Goal: Task Accomplishment & Management: Manage account settings

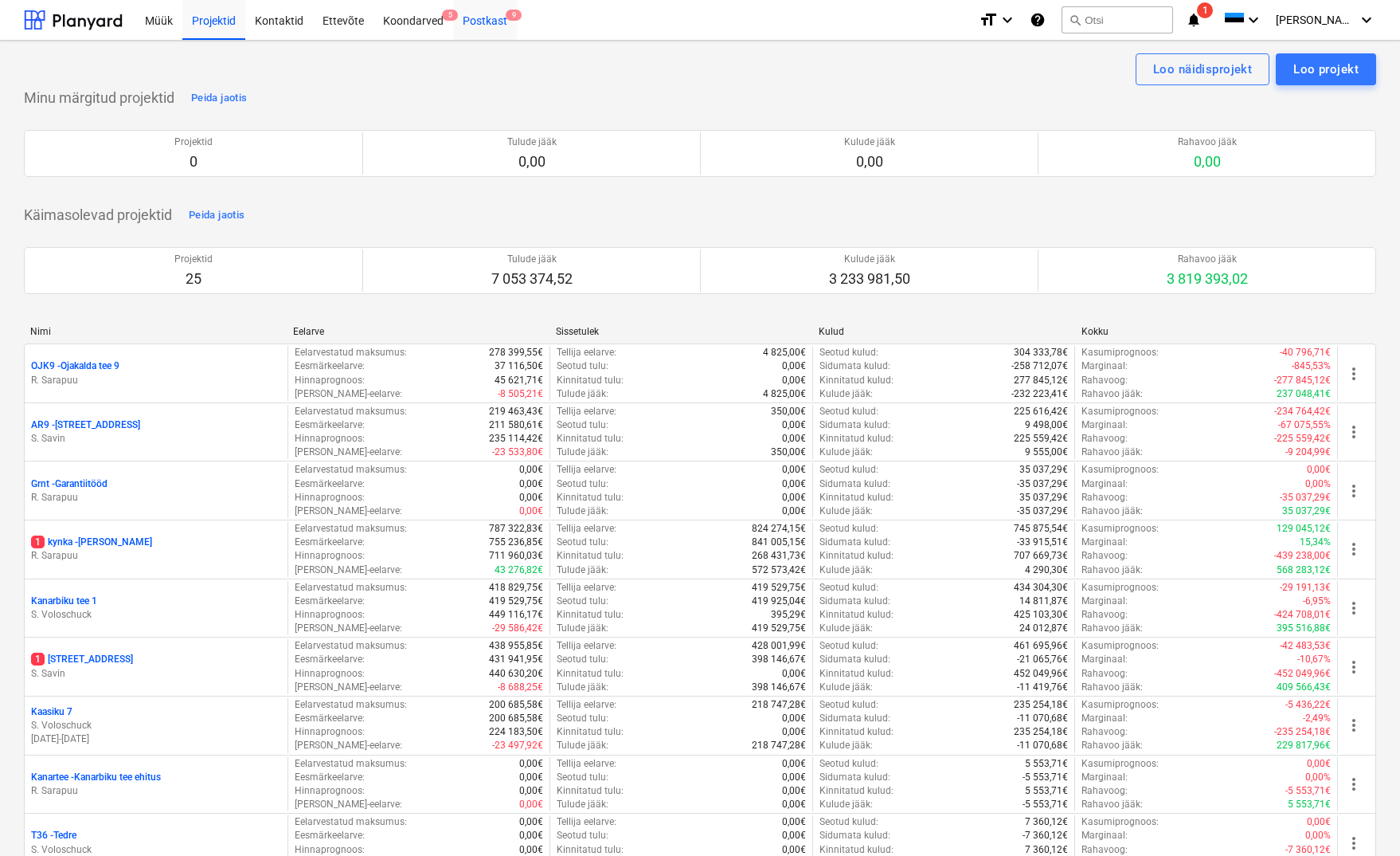
click at [482, 23] on div "Postkast 9" at bounding box center [485, 19] width 64 height 40
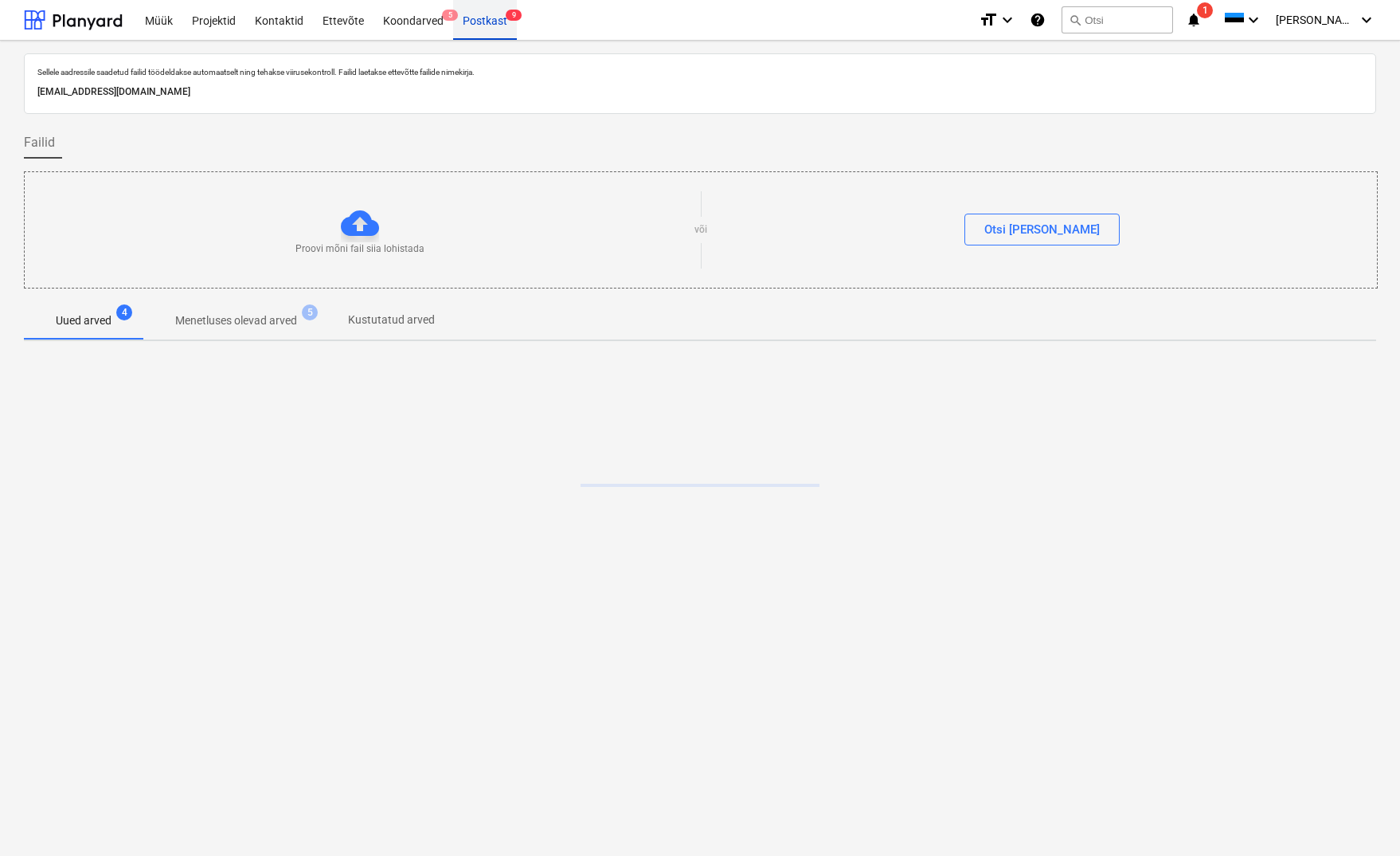
click at [487, 22] on div "Postkast 9" at bounding box center [485, 19] width 64 height 40
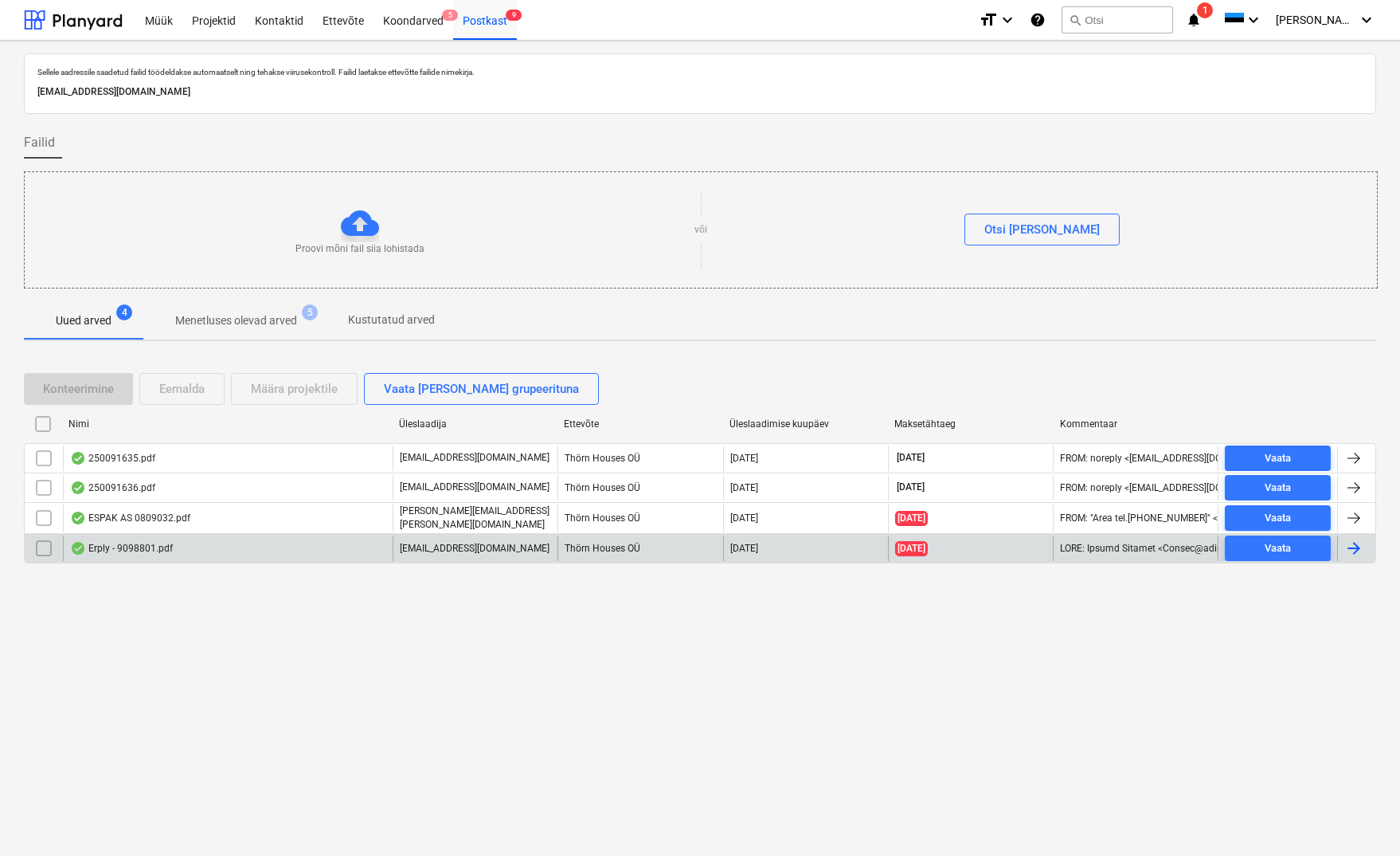
click at [130, 543] on div "Erply - 9098801.pdf" at bounding box center [122, 548] width 103 height 13
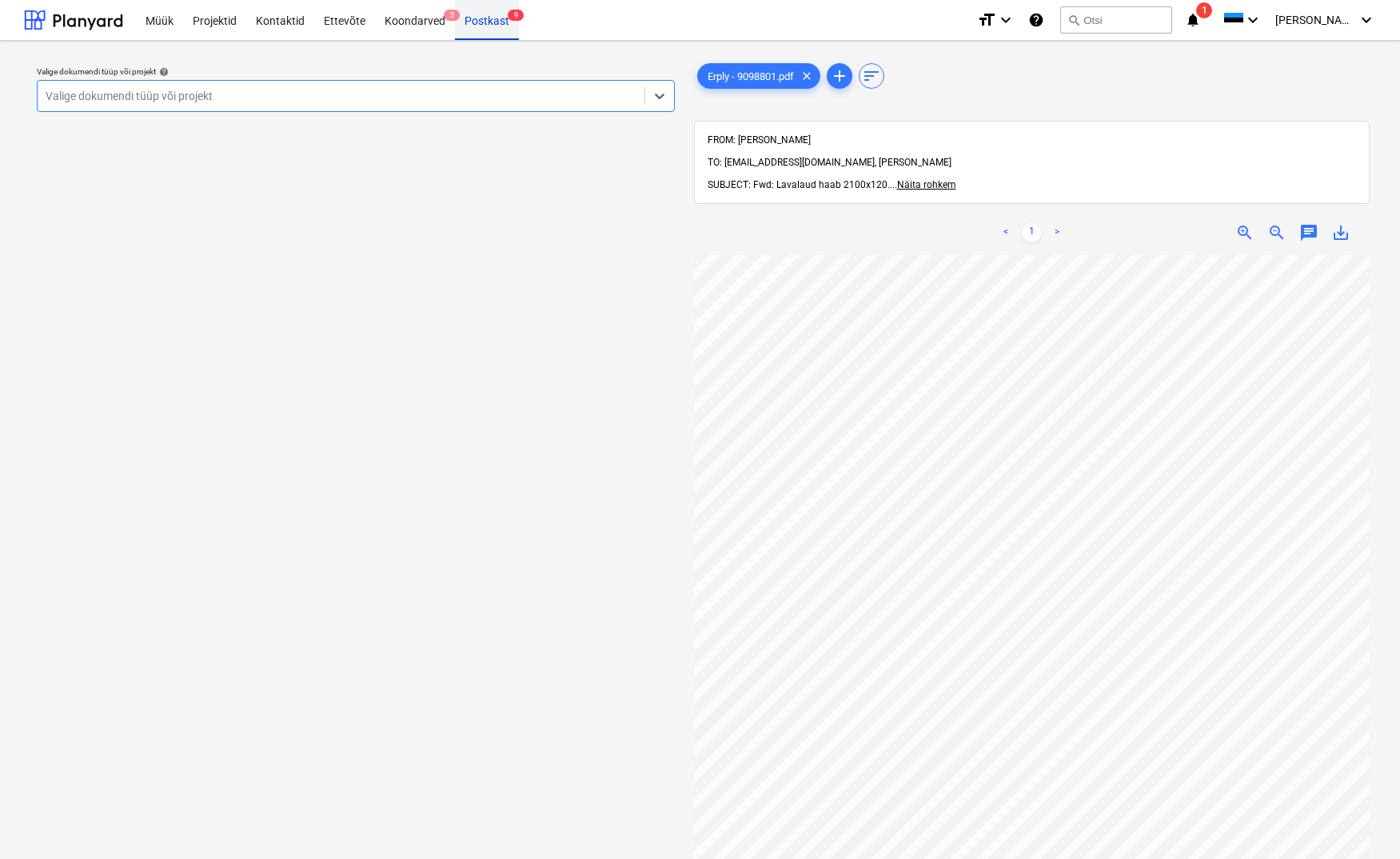
click at [478, 19] on div "Postkast 9" at bounding box center [487, 19] width 64 height 40
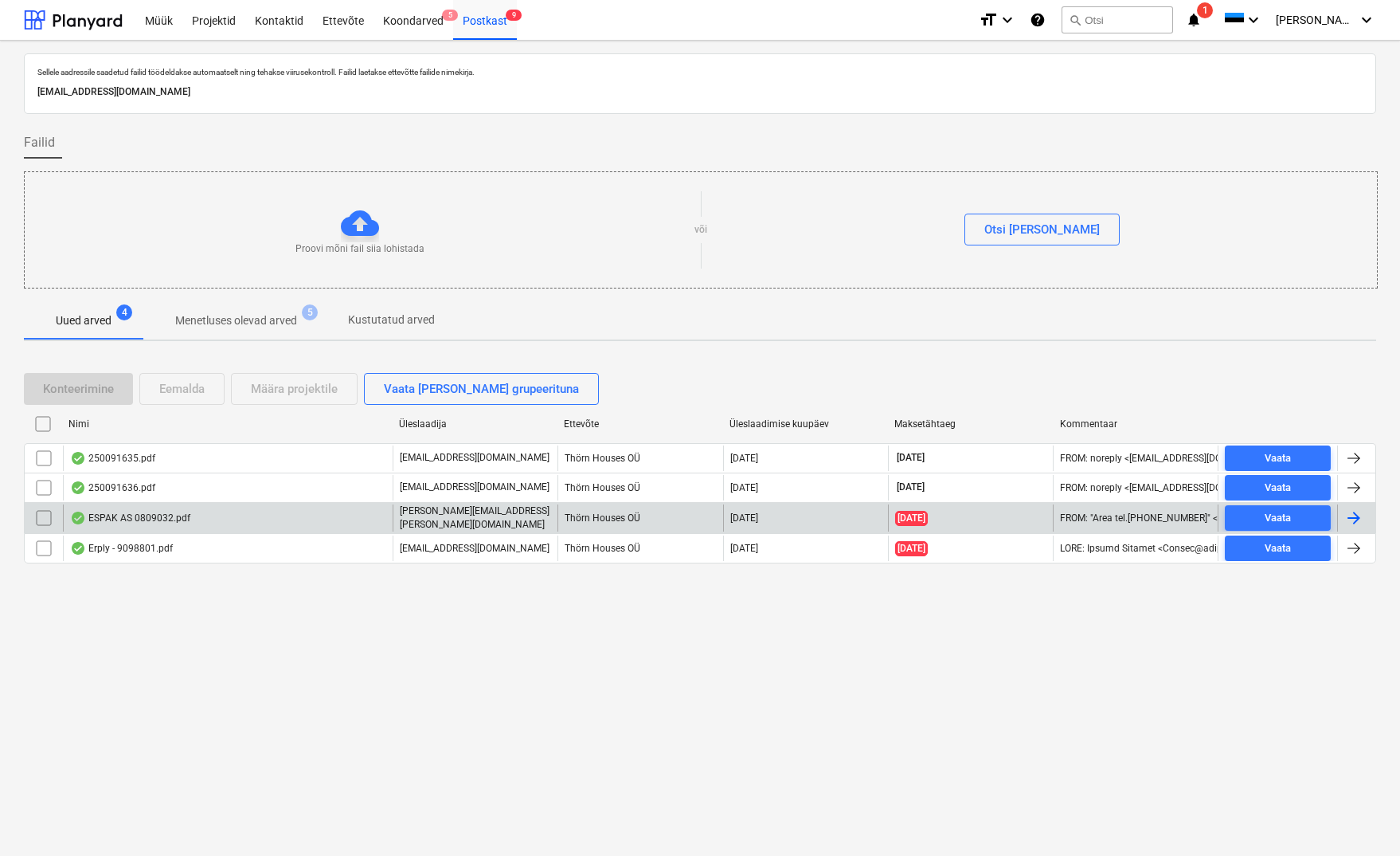
click at [171, 513] on div "ESPAK AS 0809032.pdf" at bounding box center [130, 518] width 120 height 13
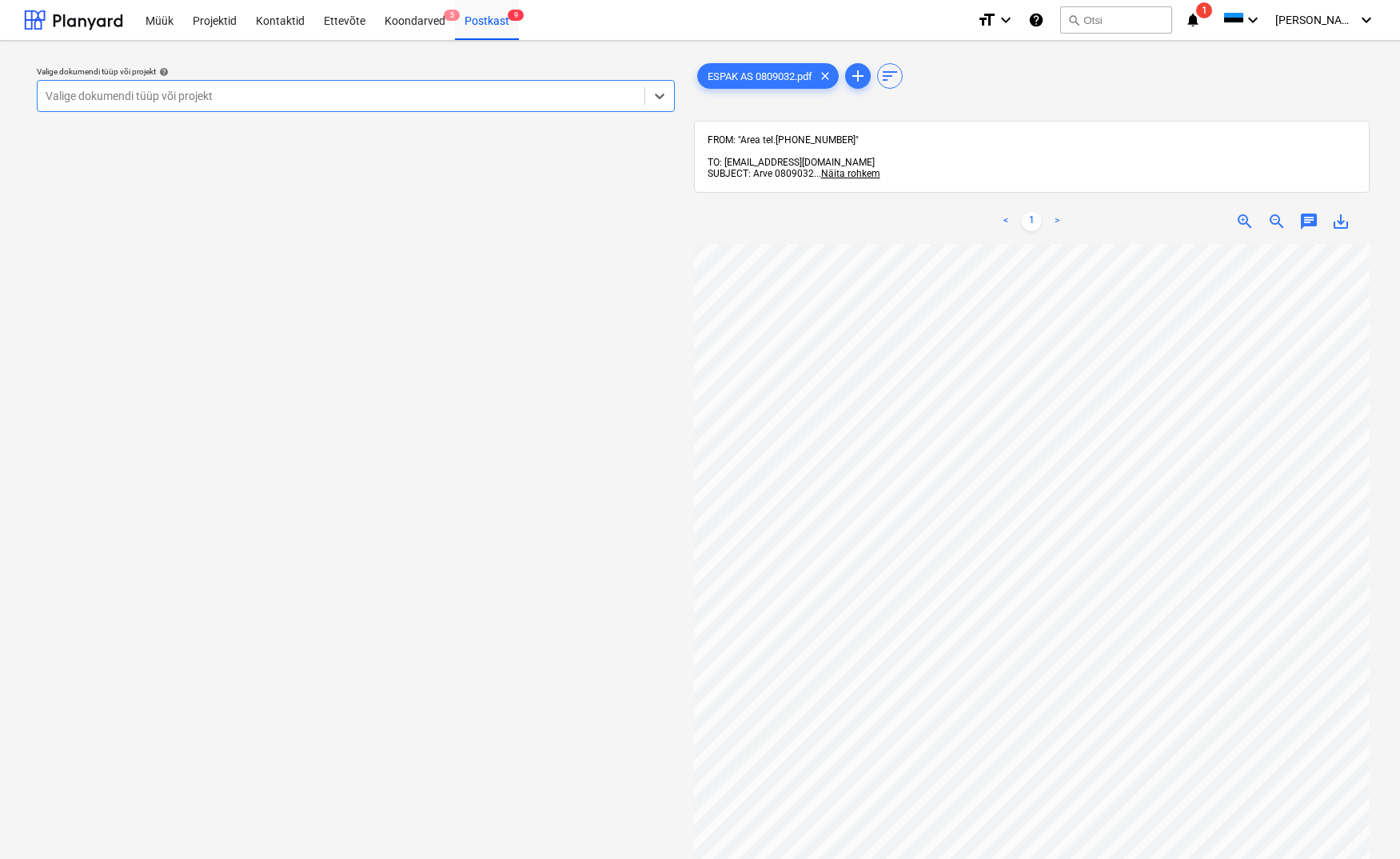
click at [76, 91] on div "Valige dokumendi tüüp või projekt" at bounding box center [341, 96] width 591 height 13
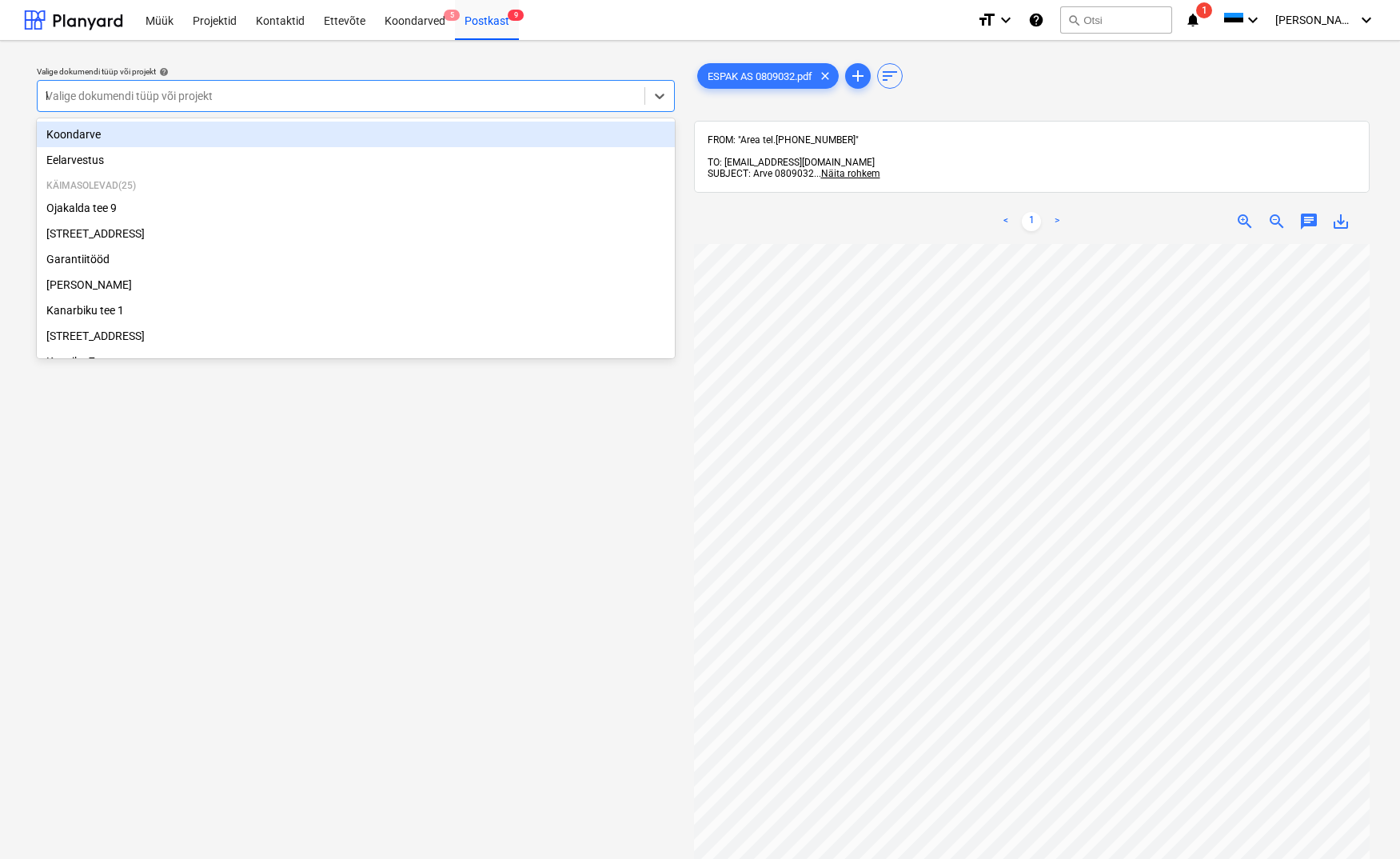
type input "kü"
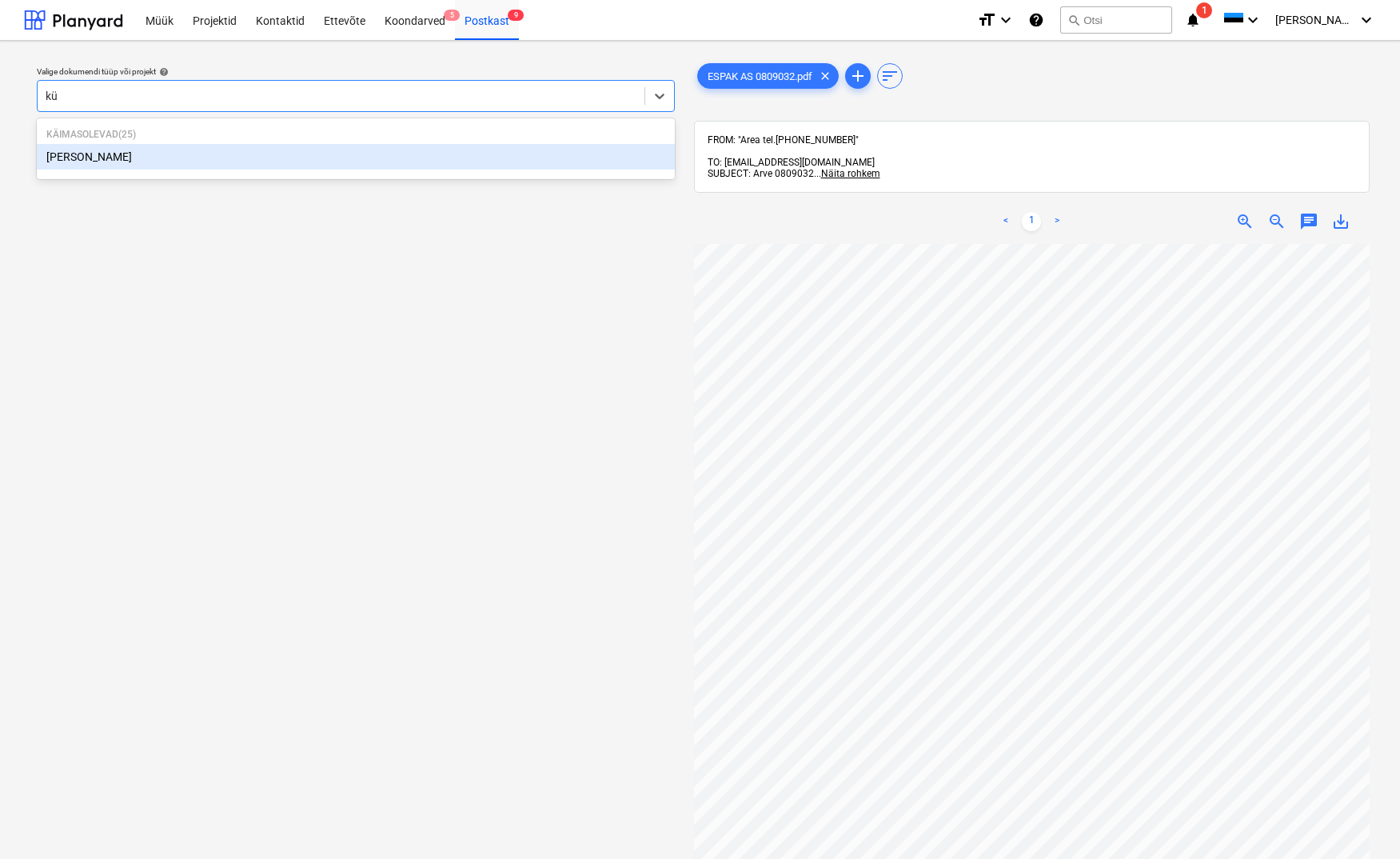
click at [56, 161] on div "[PERSON_NAME]" at bounding box center [356, 156] width 638 height 25
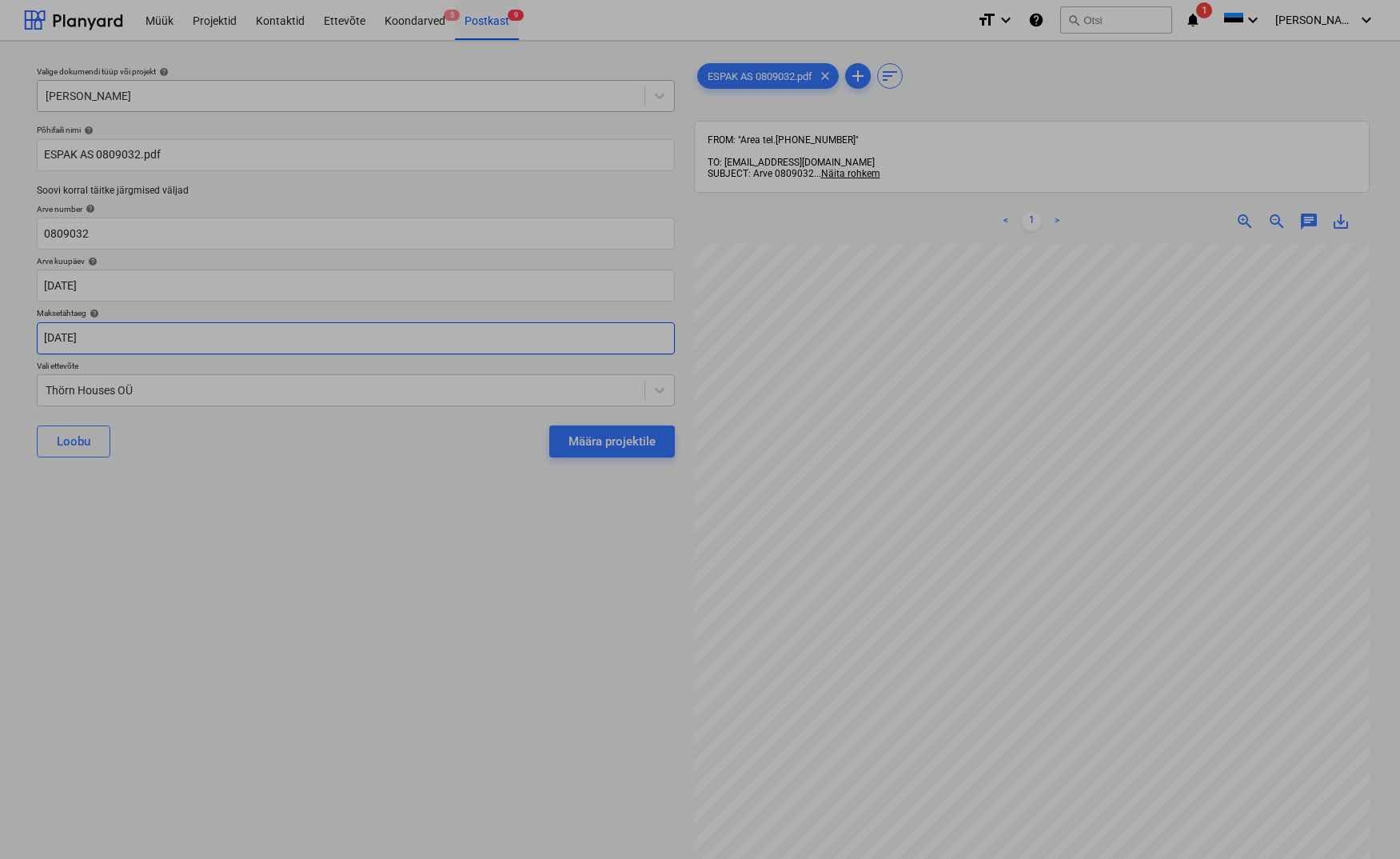
click at [67, 340] on body "Müük Projektid Kontaktid Ettevõte Koondarved 5 Postkast 9 format_size keyboard_…" at bounding box center [700, 429] width 1400 height 859
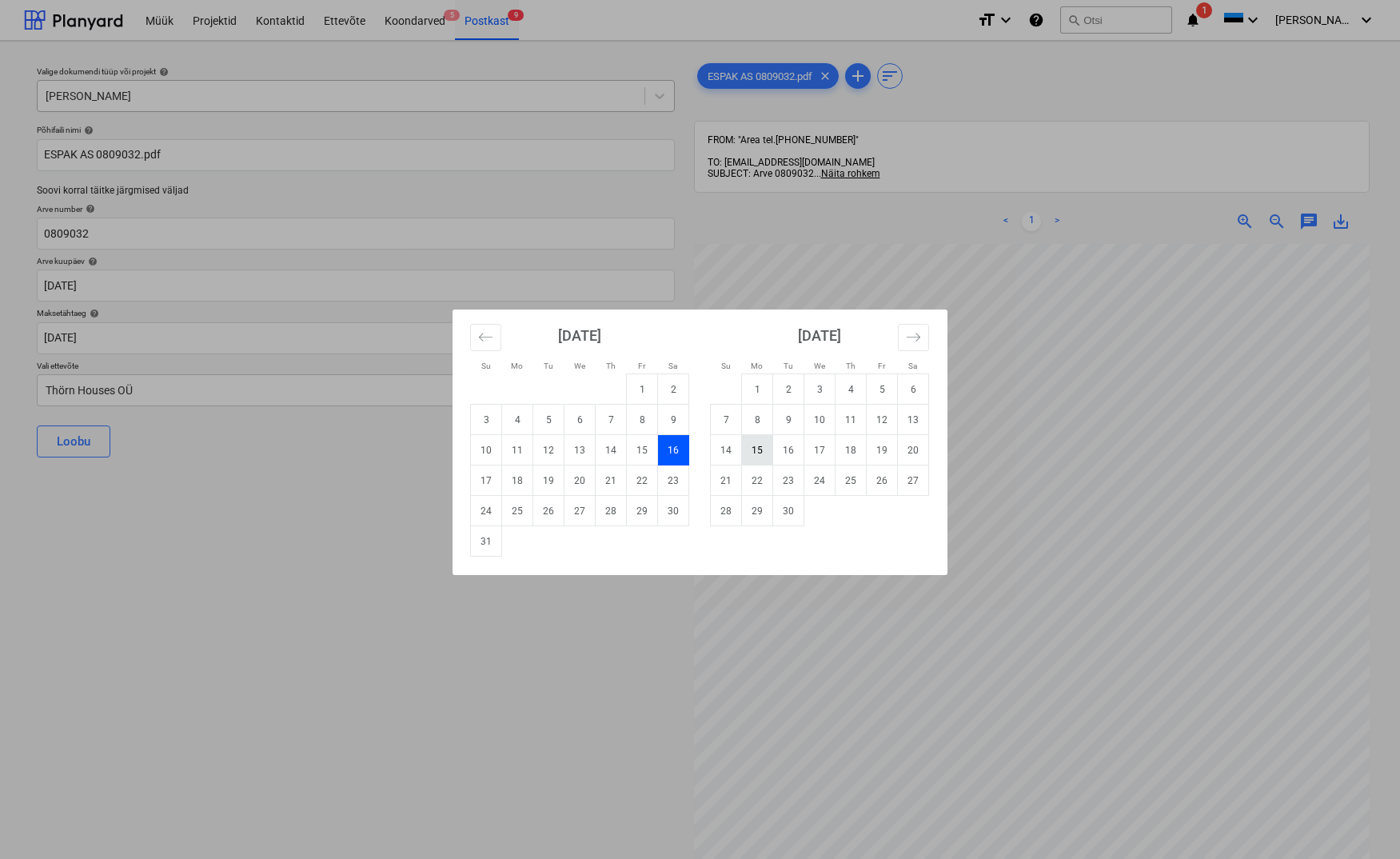
click at [757, 451] on td "15" at bounding box center [757, 450] width 31 height 30
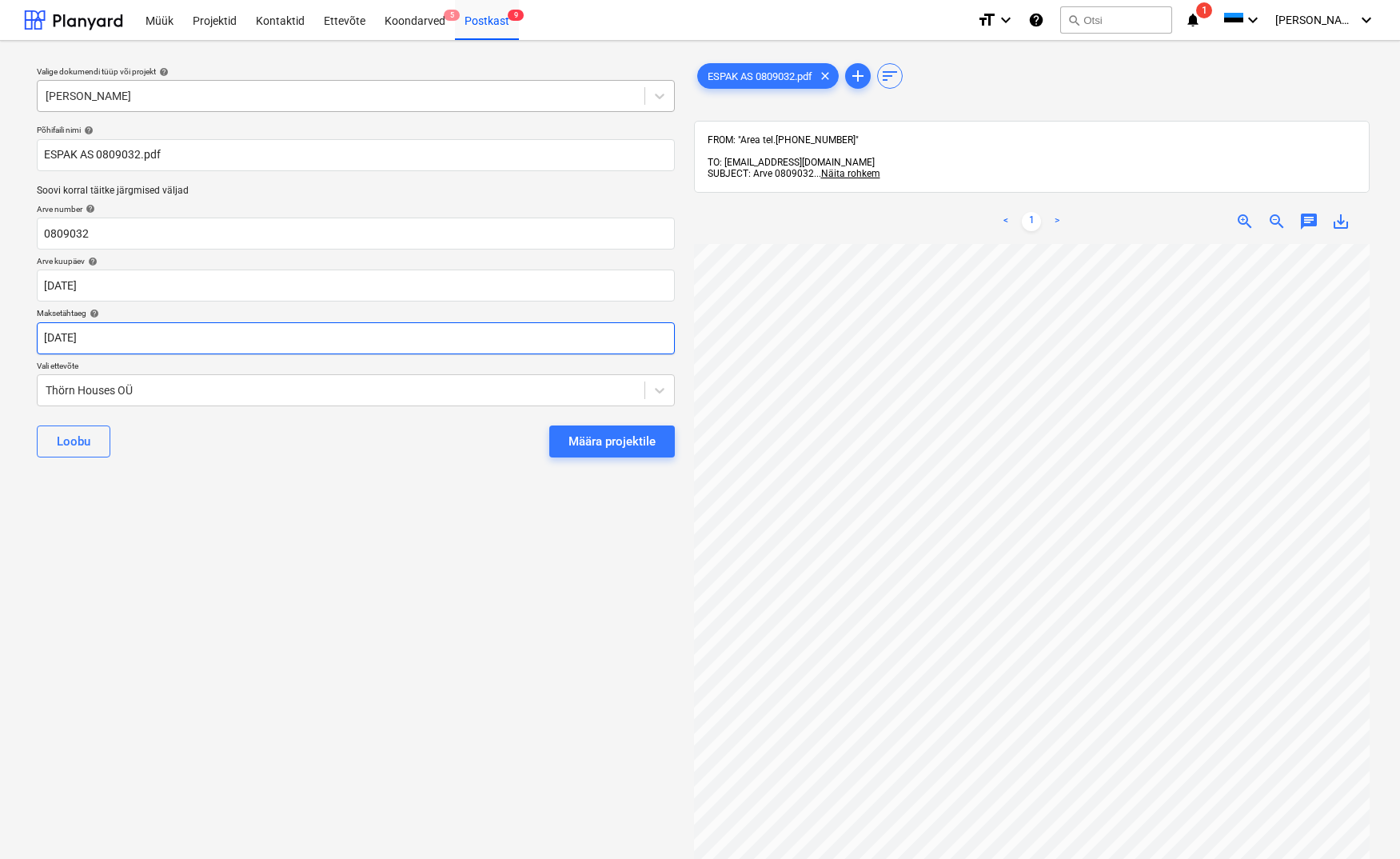
type input "[DATE]"
click at [37, 391] on div "Thörn Houses OÜ" at bounding box center [356, 390] width 638 height 32
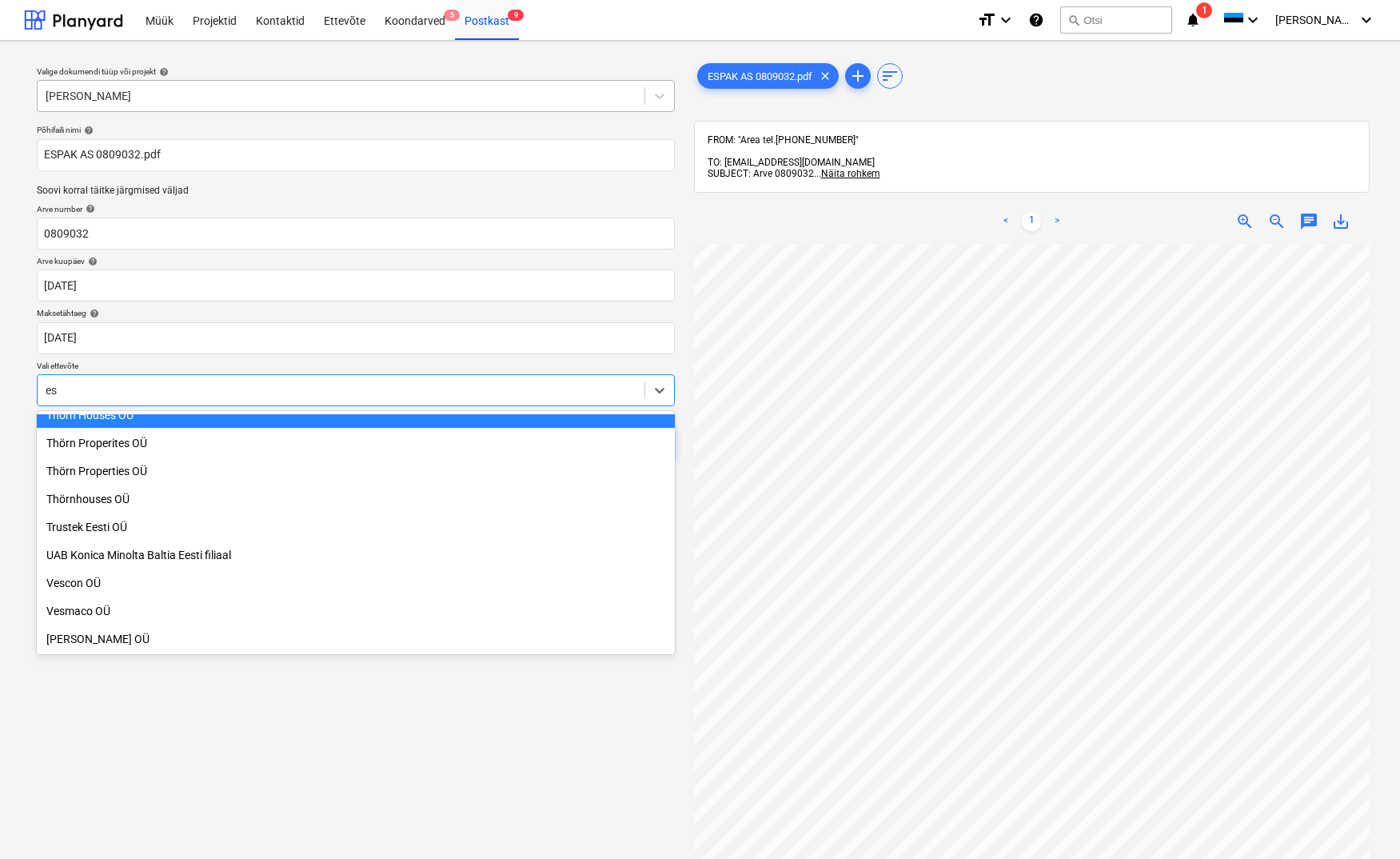
scroll to position [1104, 0]
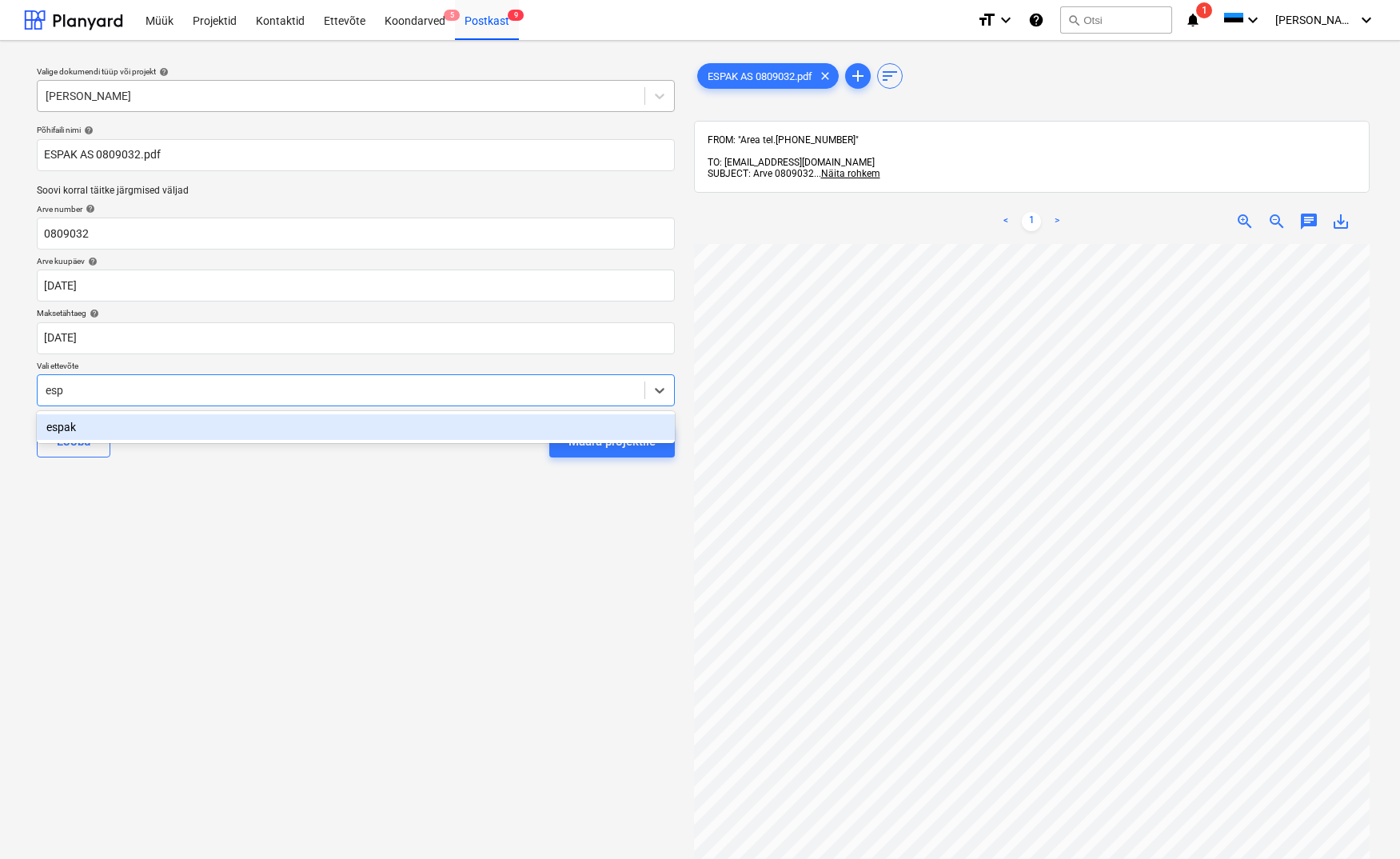
type input "espa"
click at [77, 437] on div "espak" at bounding box center [356, 426] width 638 height 25
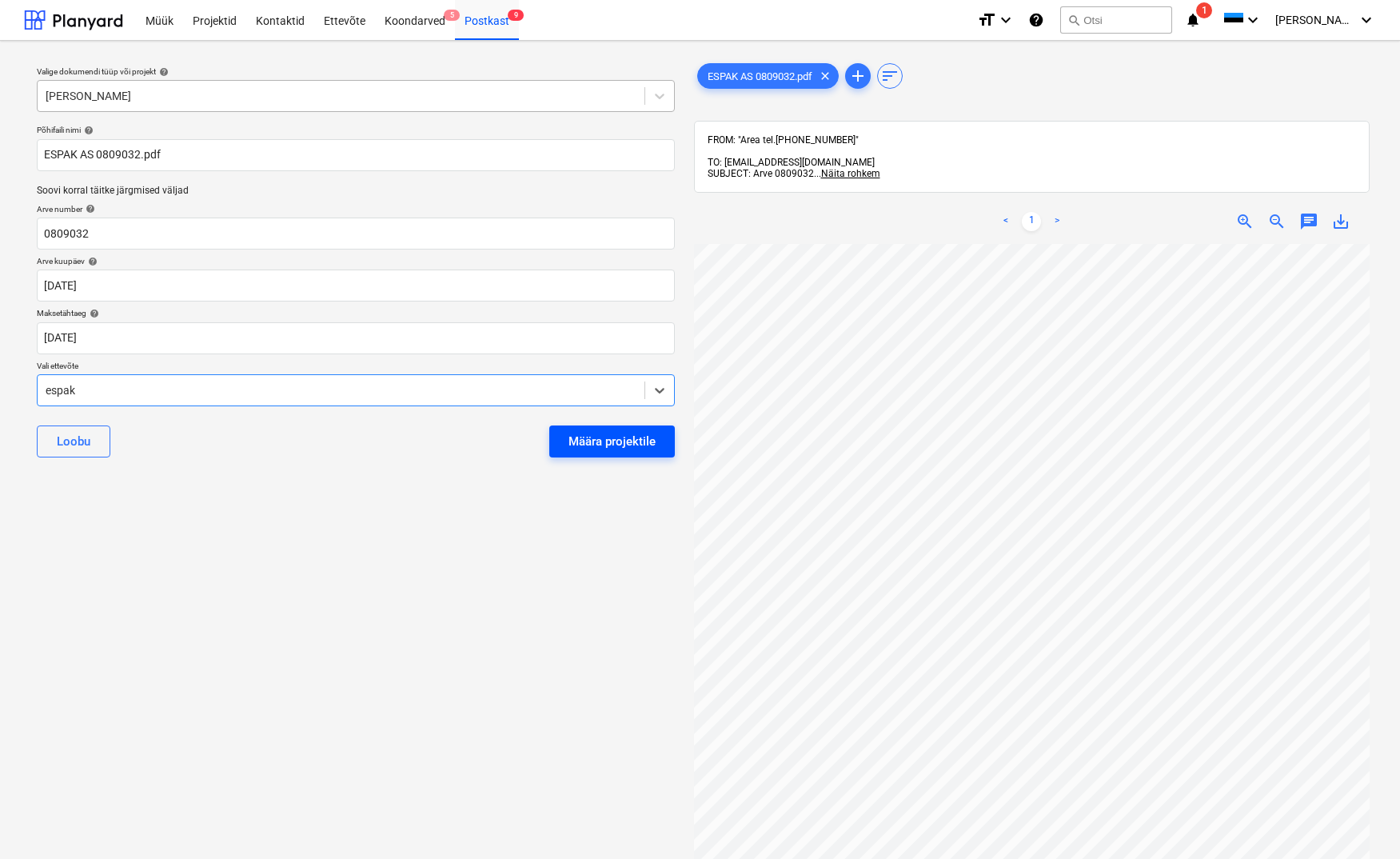
click at [643, 438] on div "Määra projektile" at bounding box center [612, 441] width 88 height 21
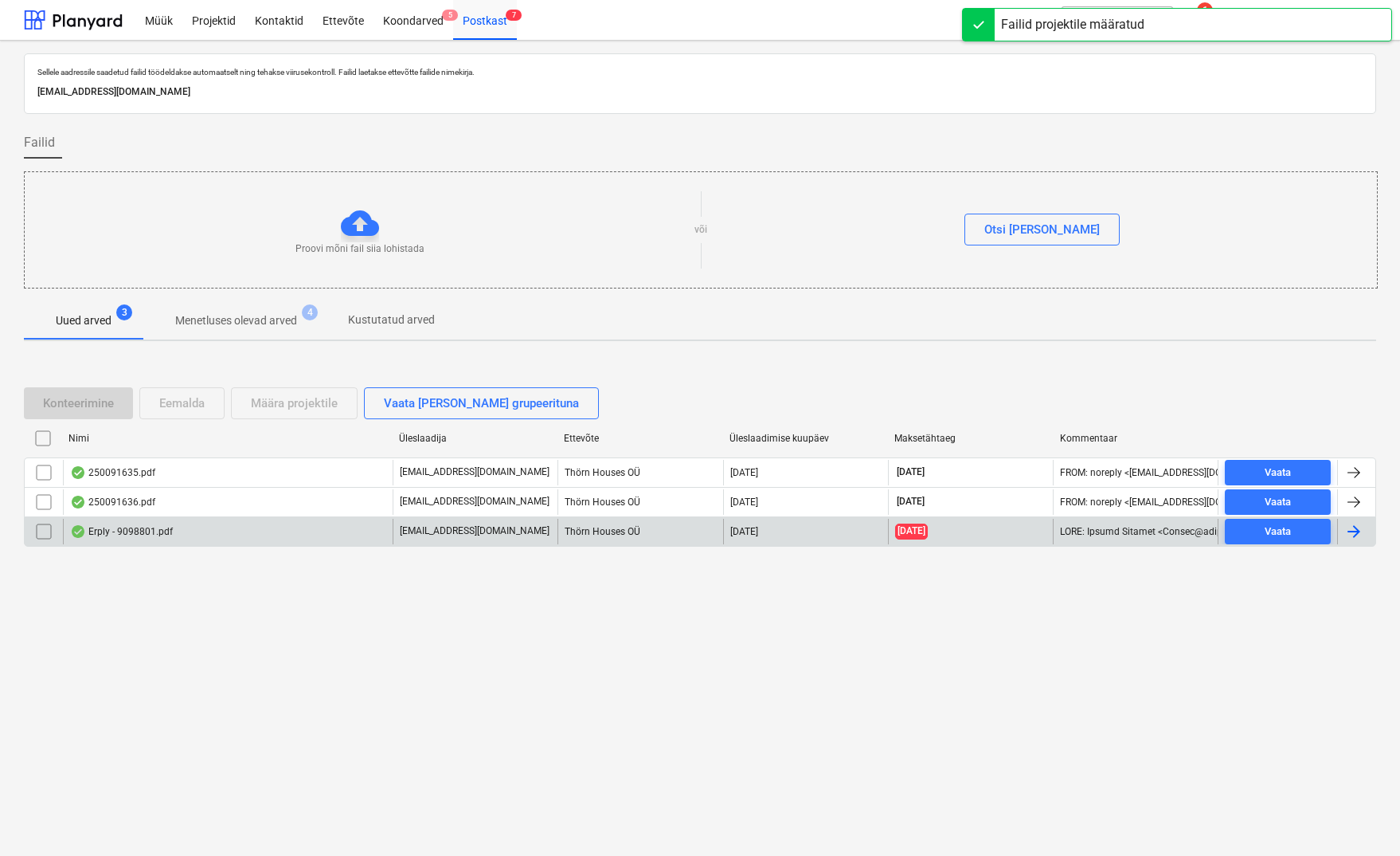
click at [145, 536] on div "Erply - 9098801.pdf" at bounding box center [122, 532] width 103 height 13
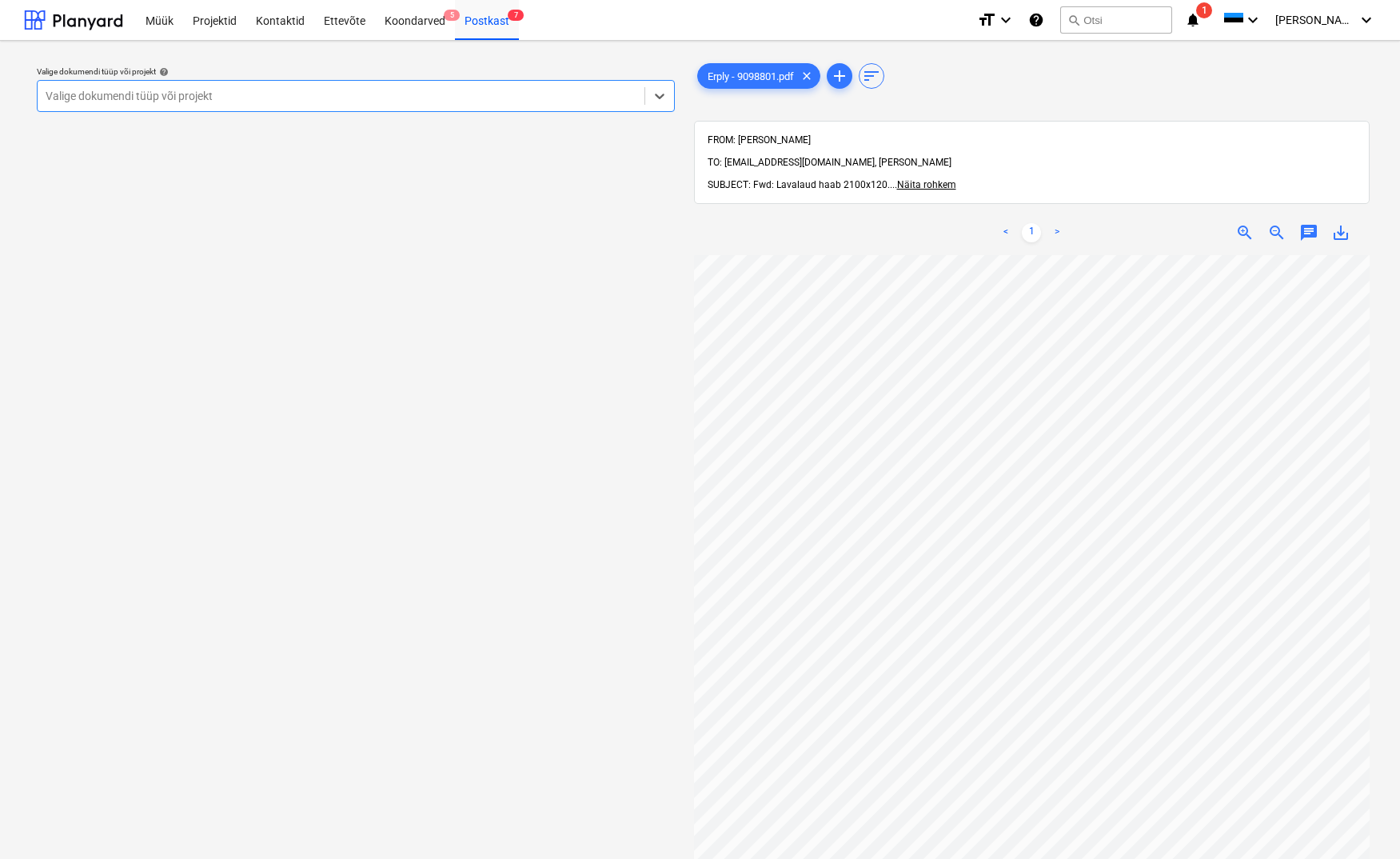
click at [82, 92] on div "Valige dokumendi tüüp või projekt" at bounding box center [341, 96] width 591 height 13
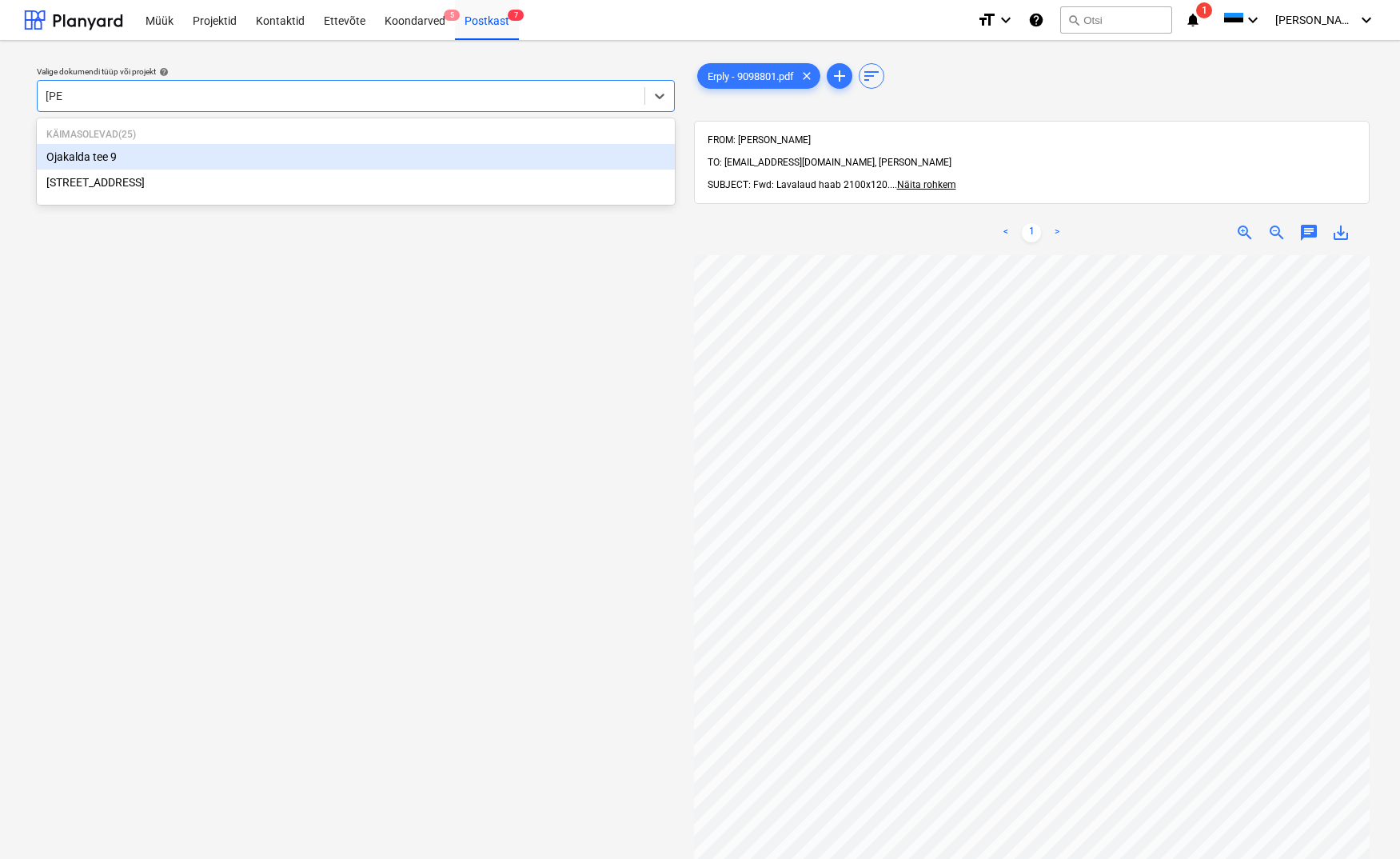
type input "ojak"
click at [99, 160] on div "Ojakalda tee 9" at bounding box center [356, 156] width 638 height 25
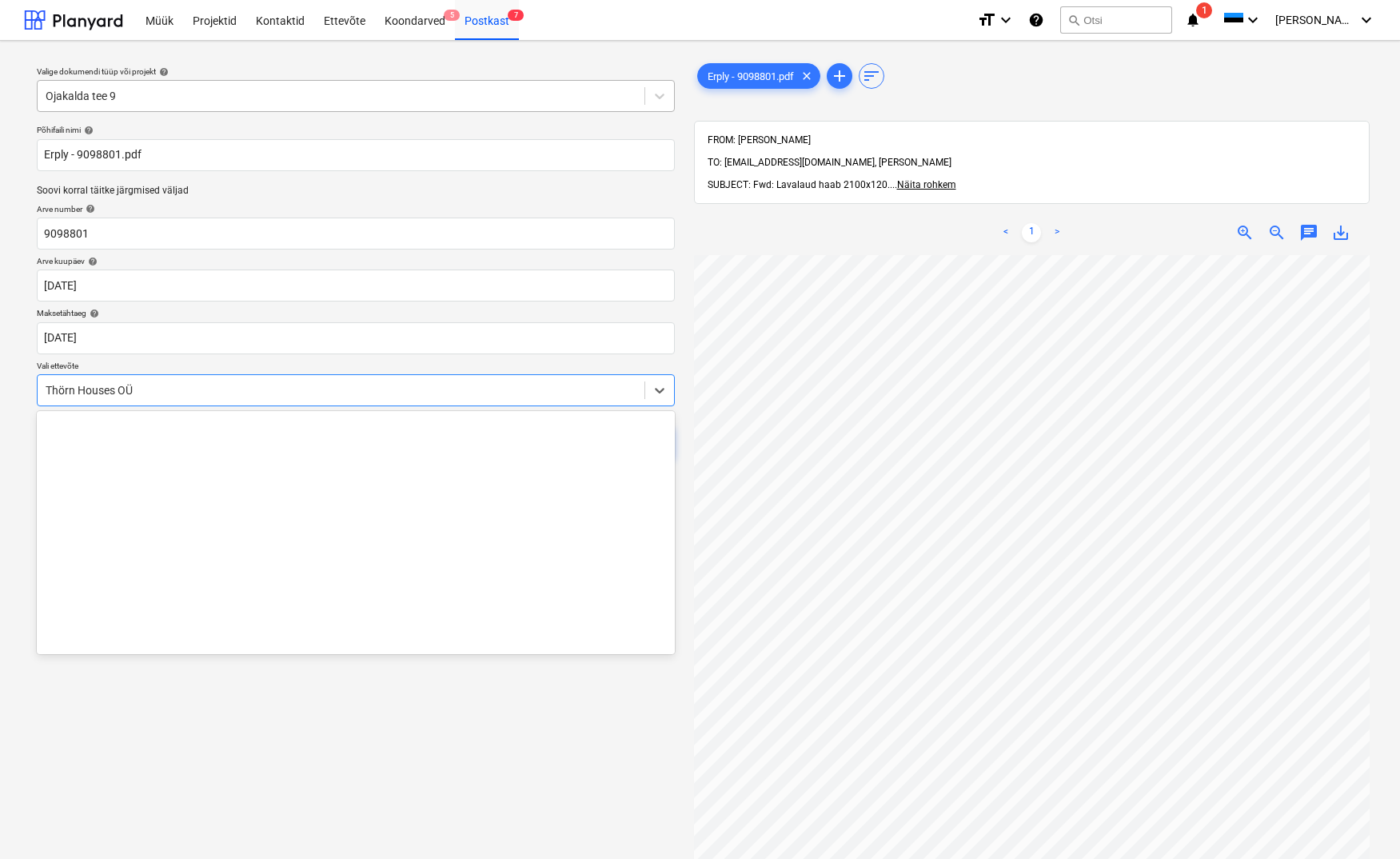
click at [40, 389] on div "Thörn Houses OÜ" at bounding box center [341, 390] width 607 height 23
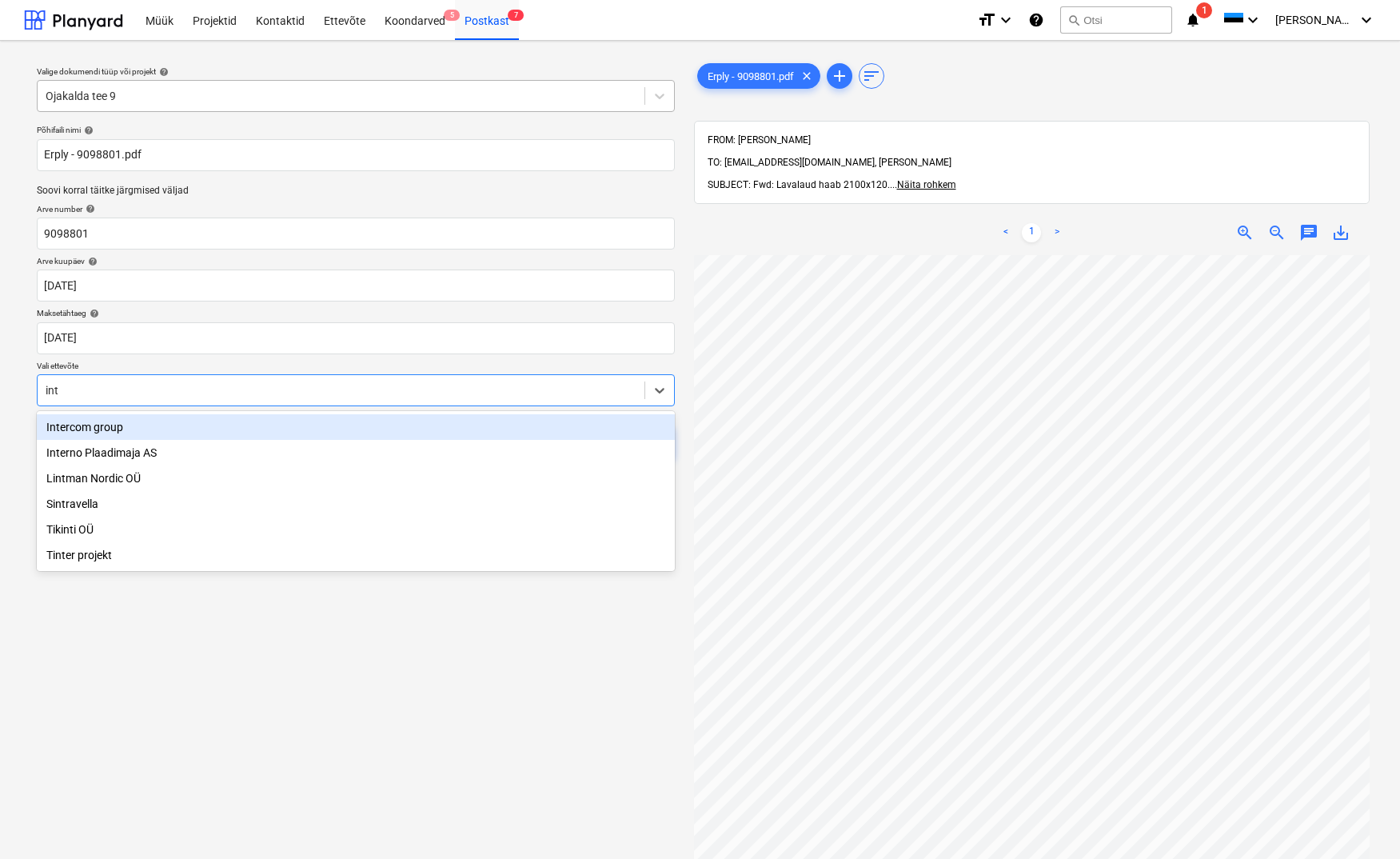
type input "inte"
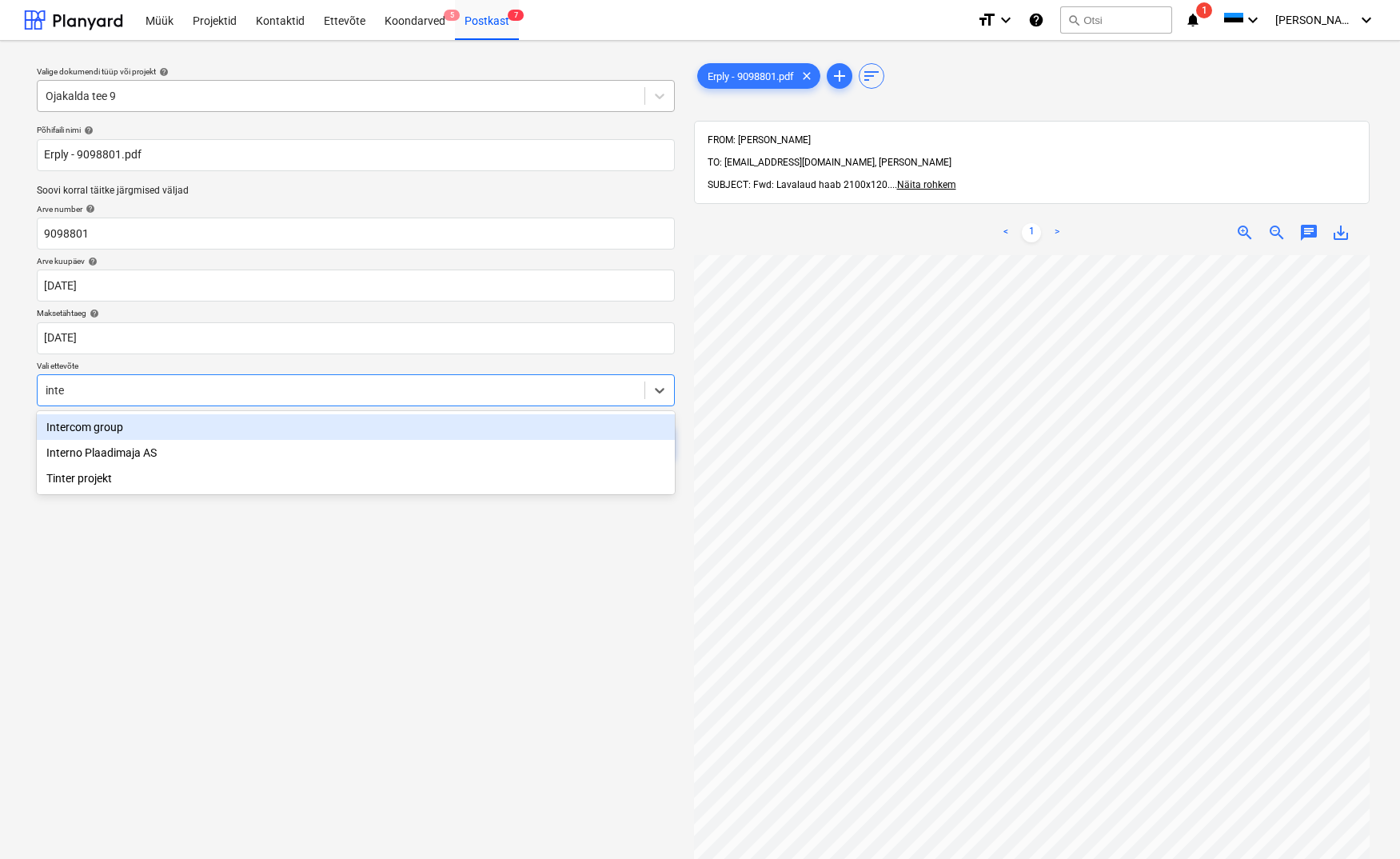
click at [77, 424] on div "Intercom group" at bounding box center [356, 426] width 638 height 25
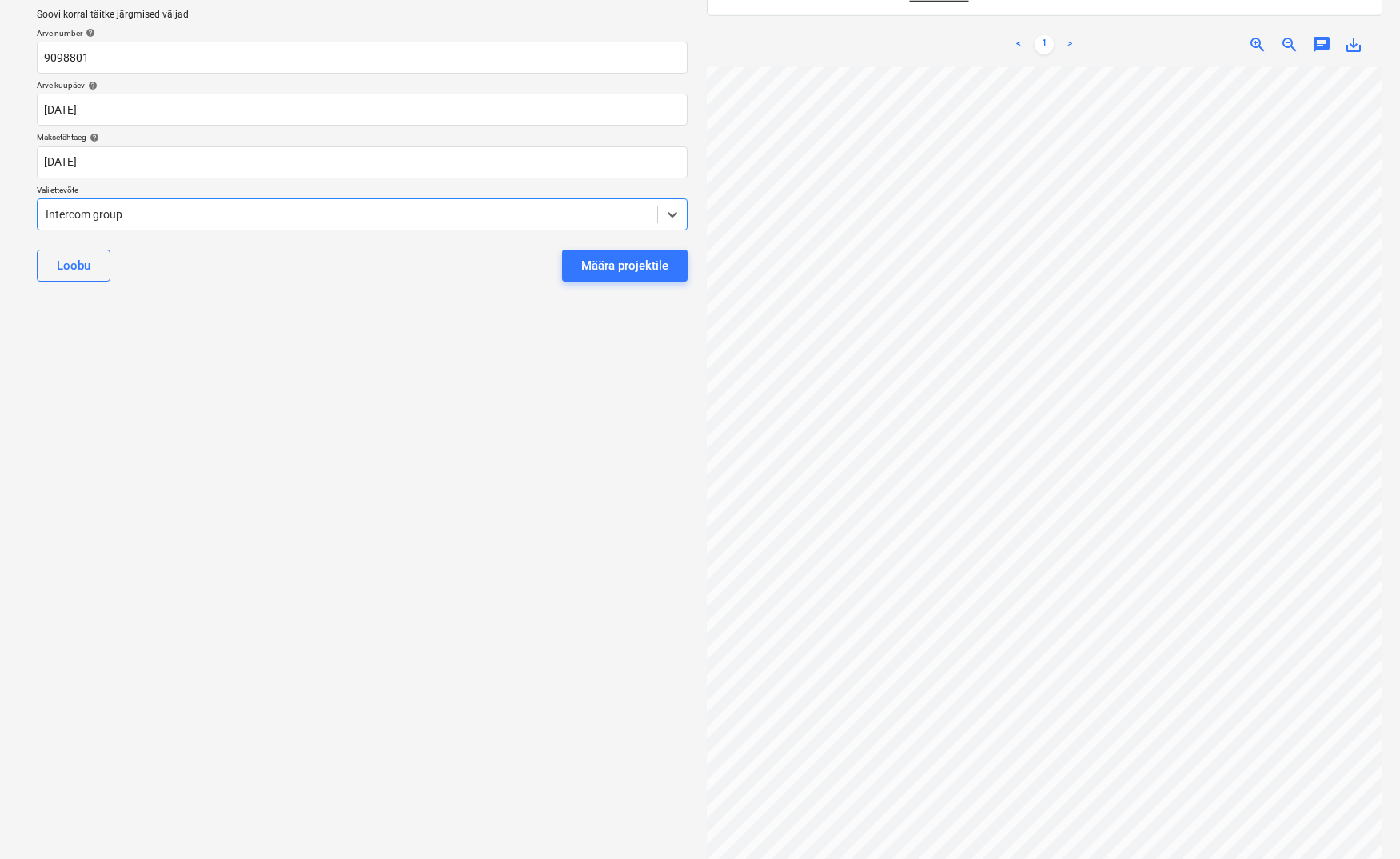
scroll to position [0, 0]
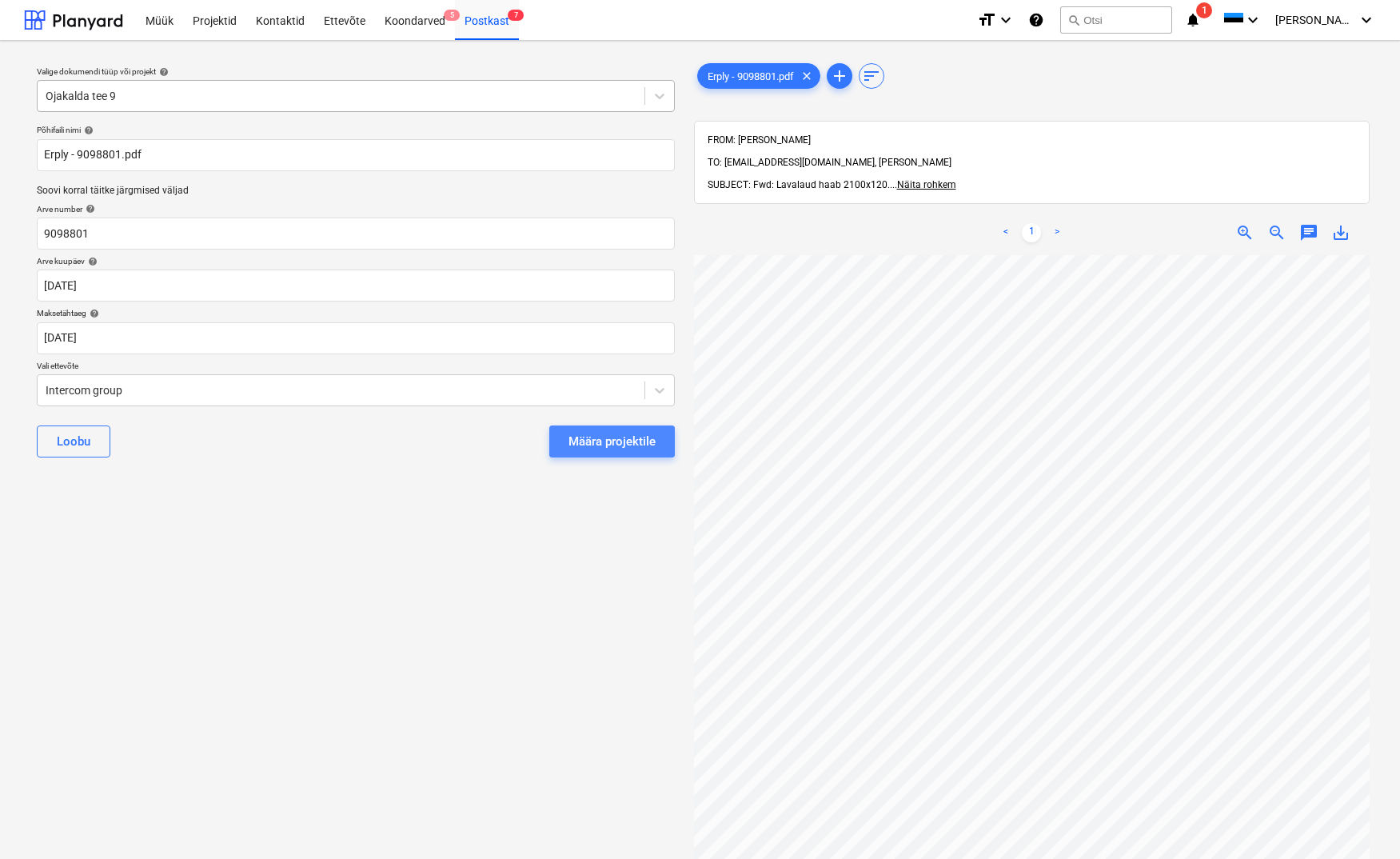
click at [605, 445] on div "Määra projektile" at bounding box center [612, 441] width 88 height 21
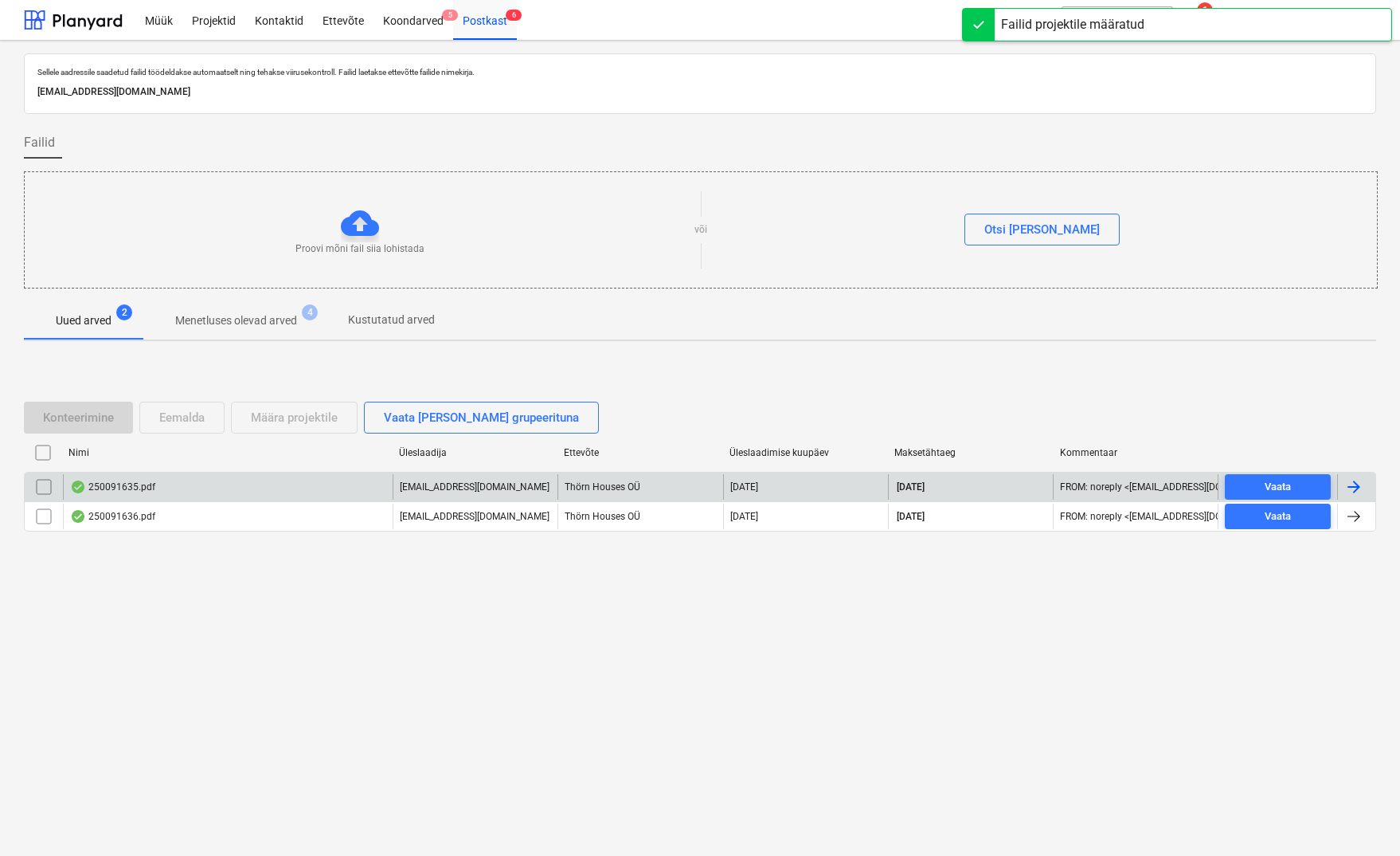
click at [129, 479] on div "250091635.pdf" at bounding box center [228, 487] width 330 height 25
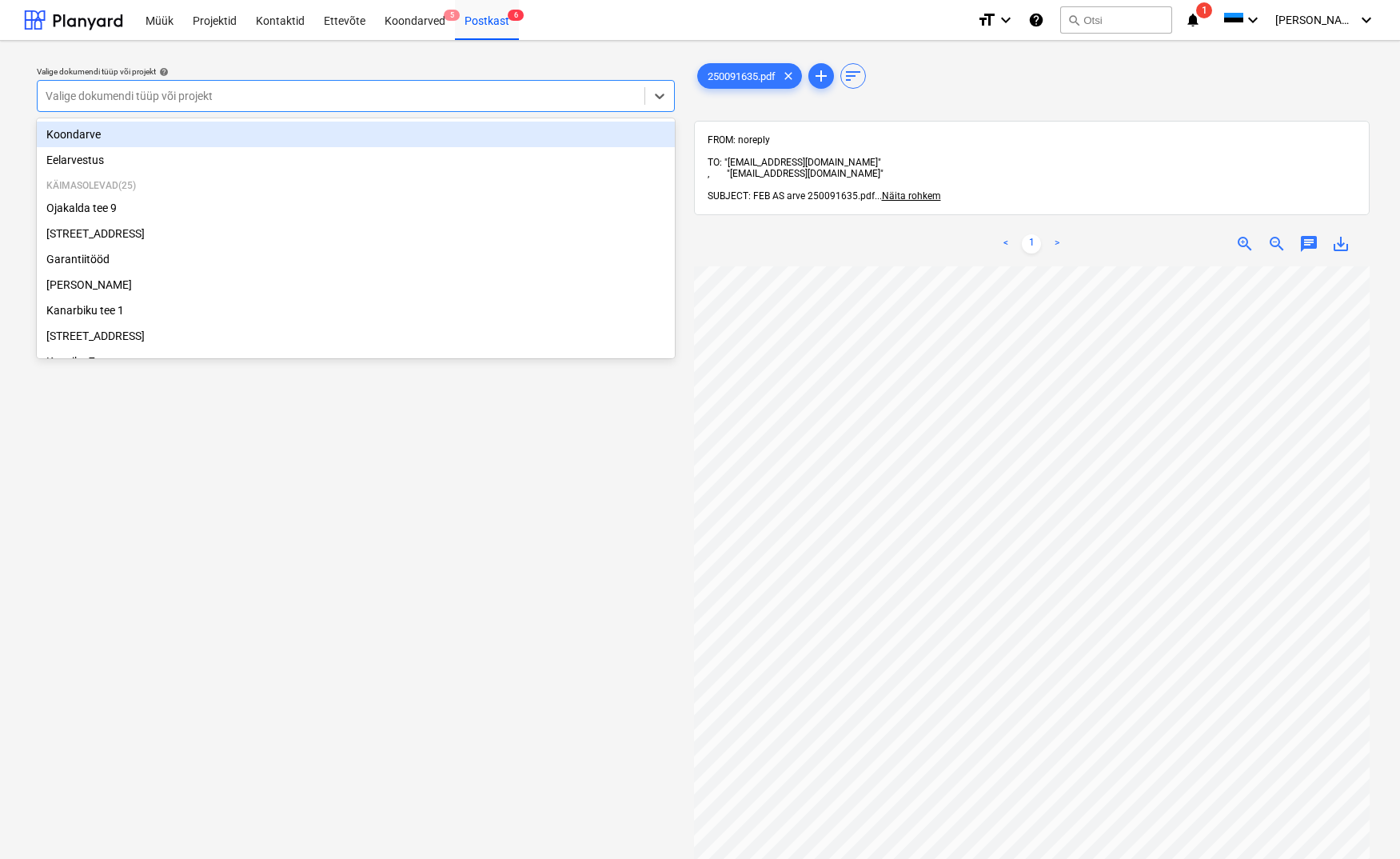
click at [66, 88] on div at bounding box center [341, 96] width 591 height 16
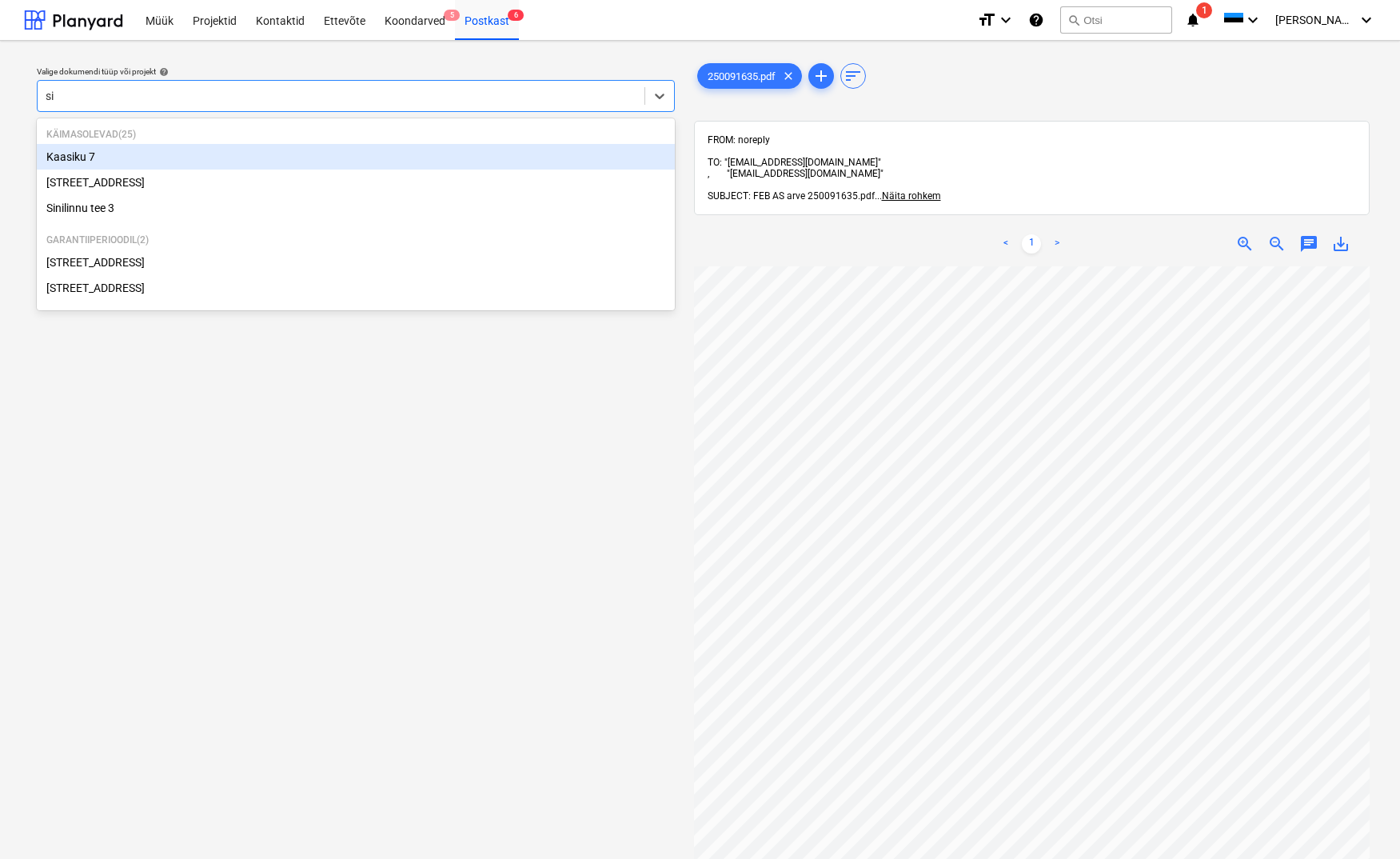
type input "sin"
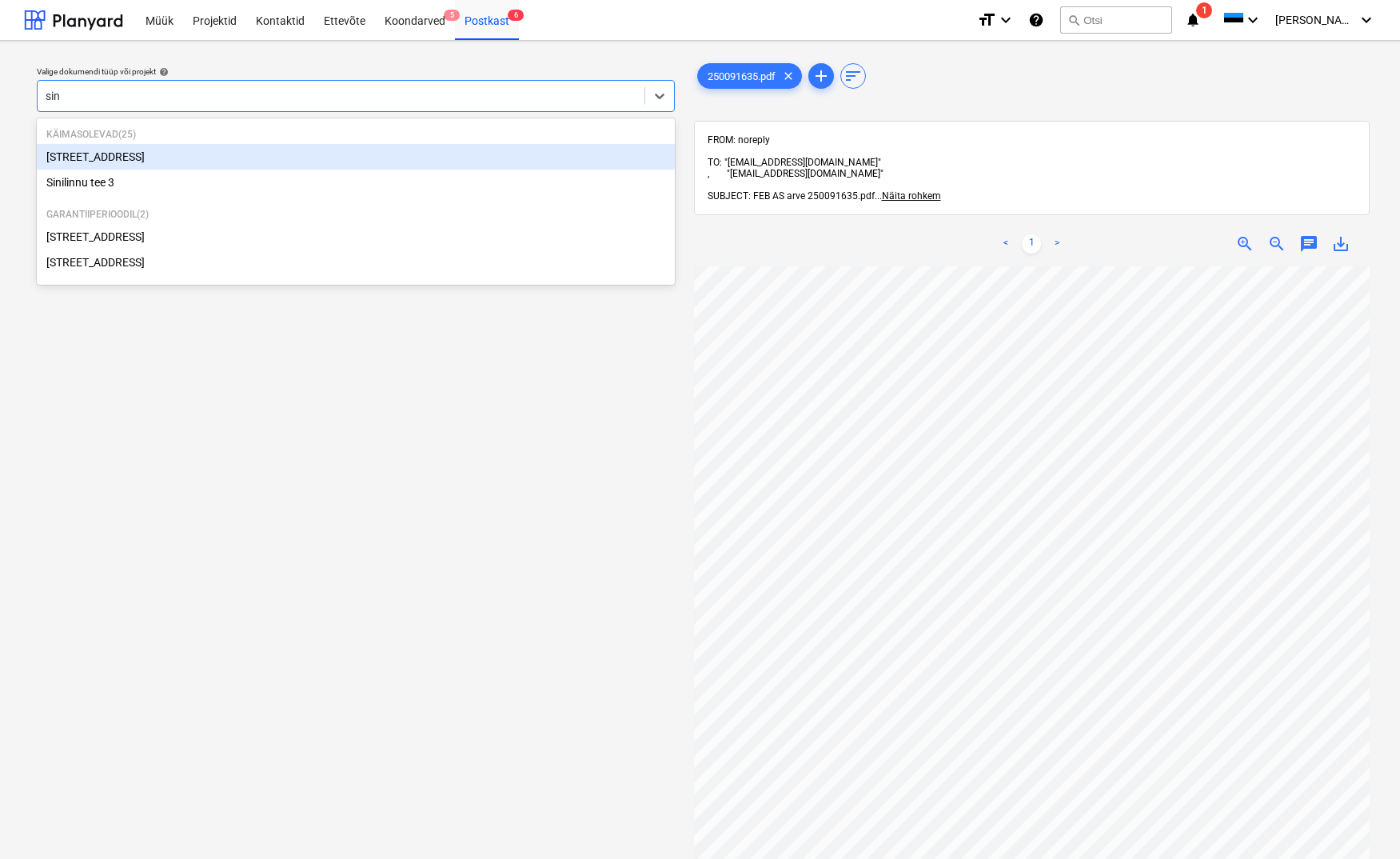
click at [100, 155] on div "[STREET_ADDRESS]" at bounding box center [356, 156] width 638 height 25
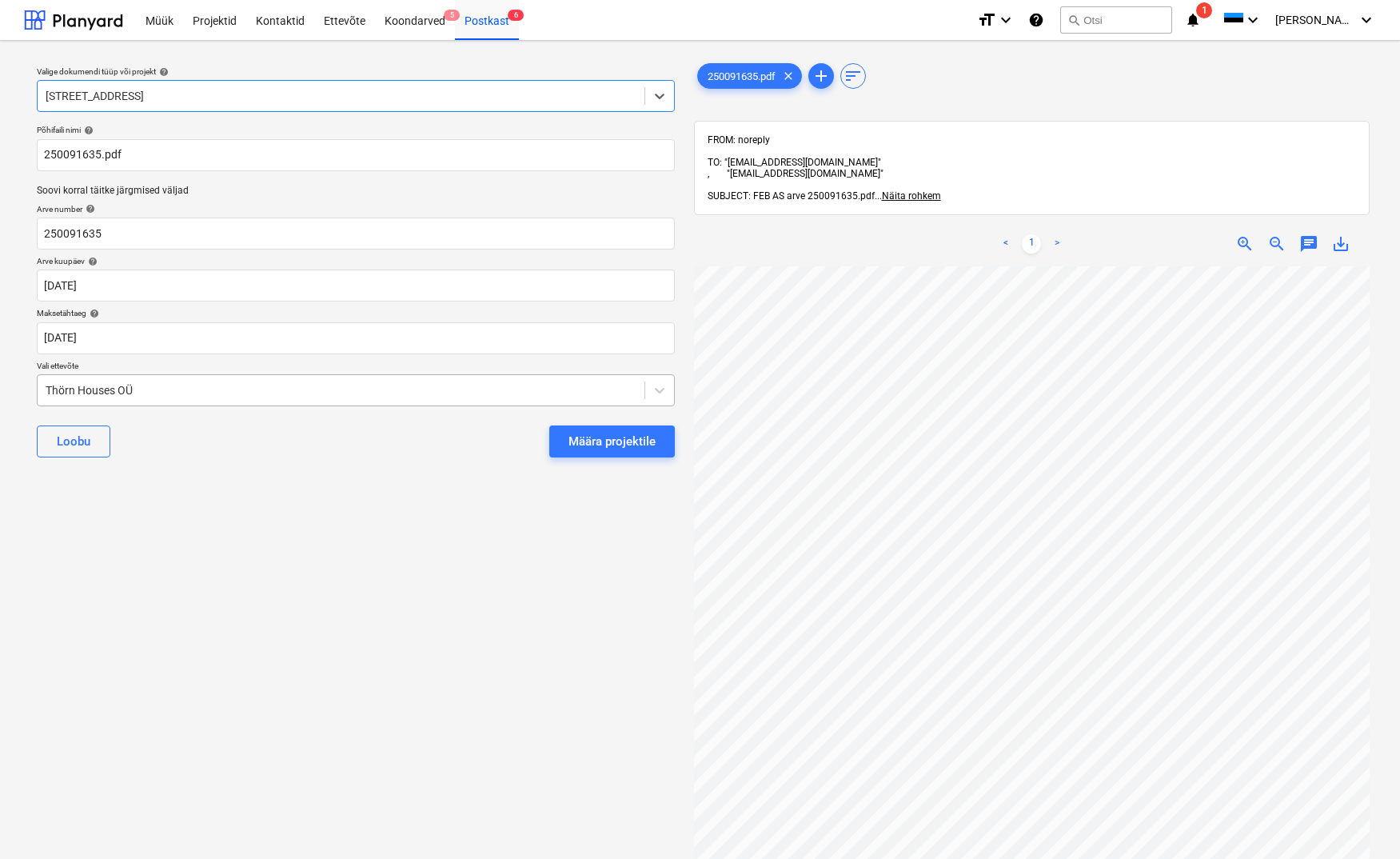
click at [51, 391] on div "Thörn Houses OÜ" at bounding box center [341, 390] width 591 height 13
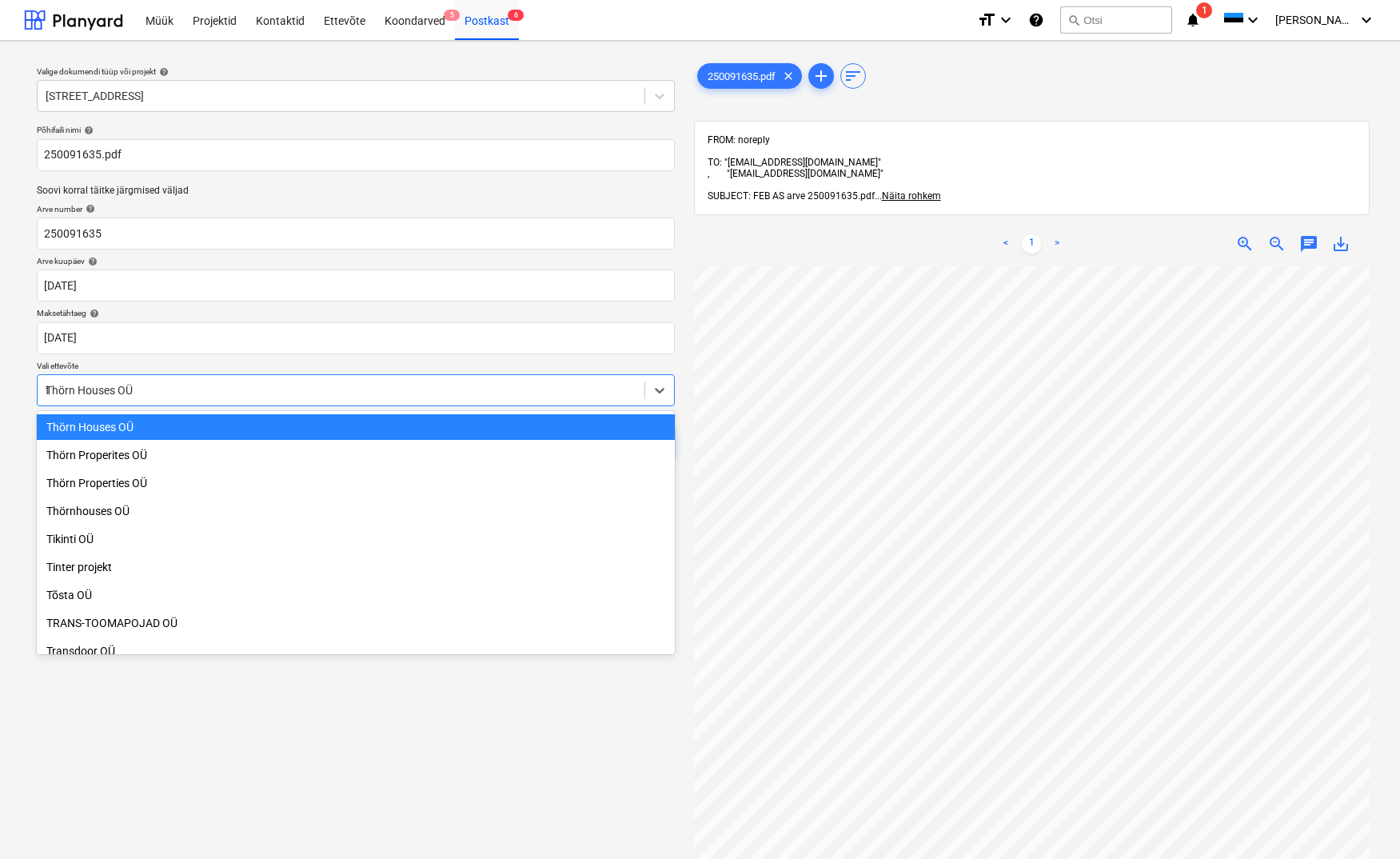
scroll to position [684, 0]
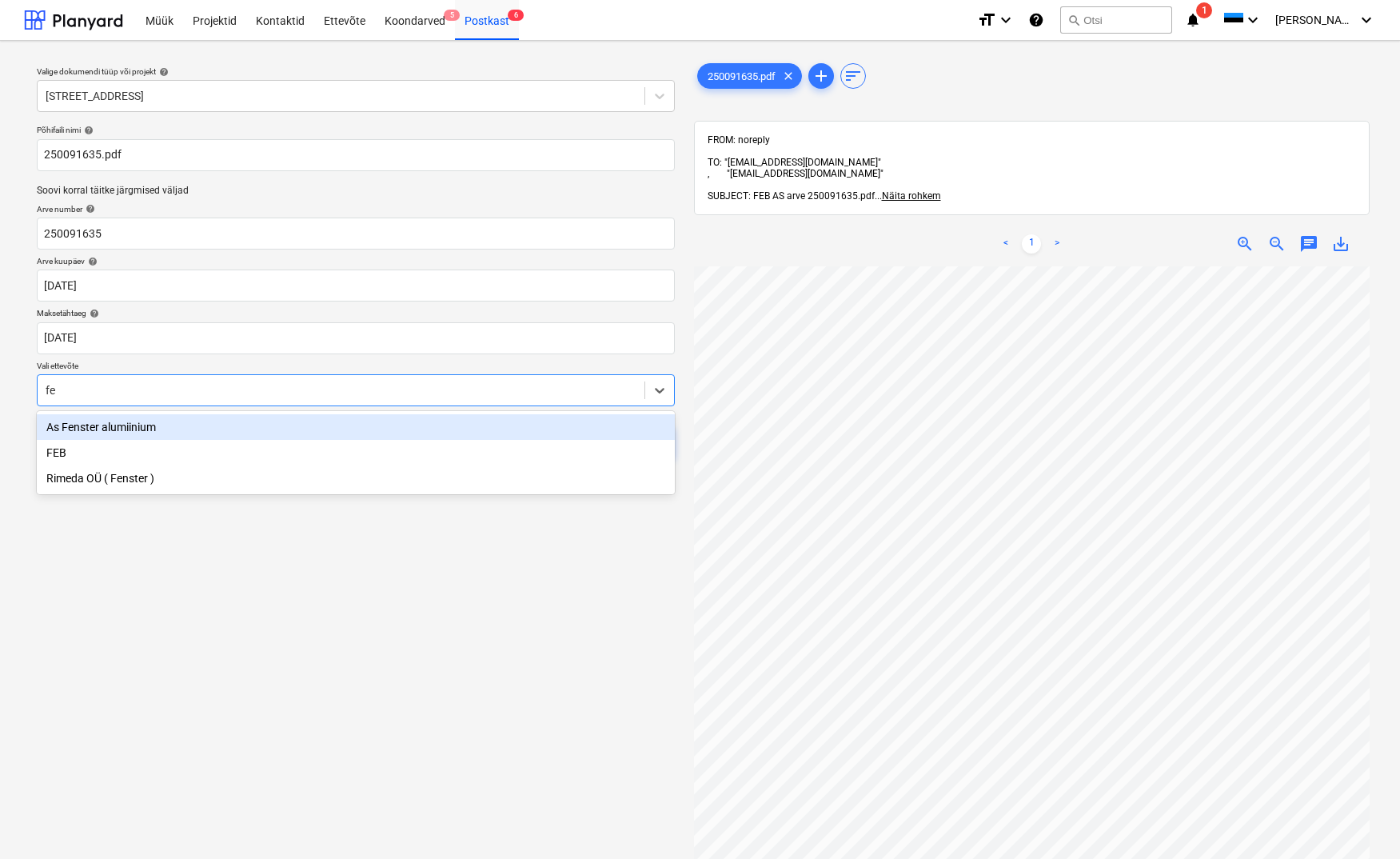
type input "feb"
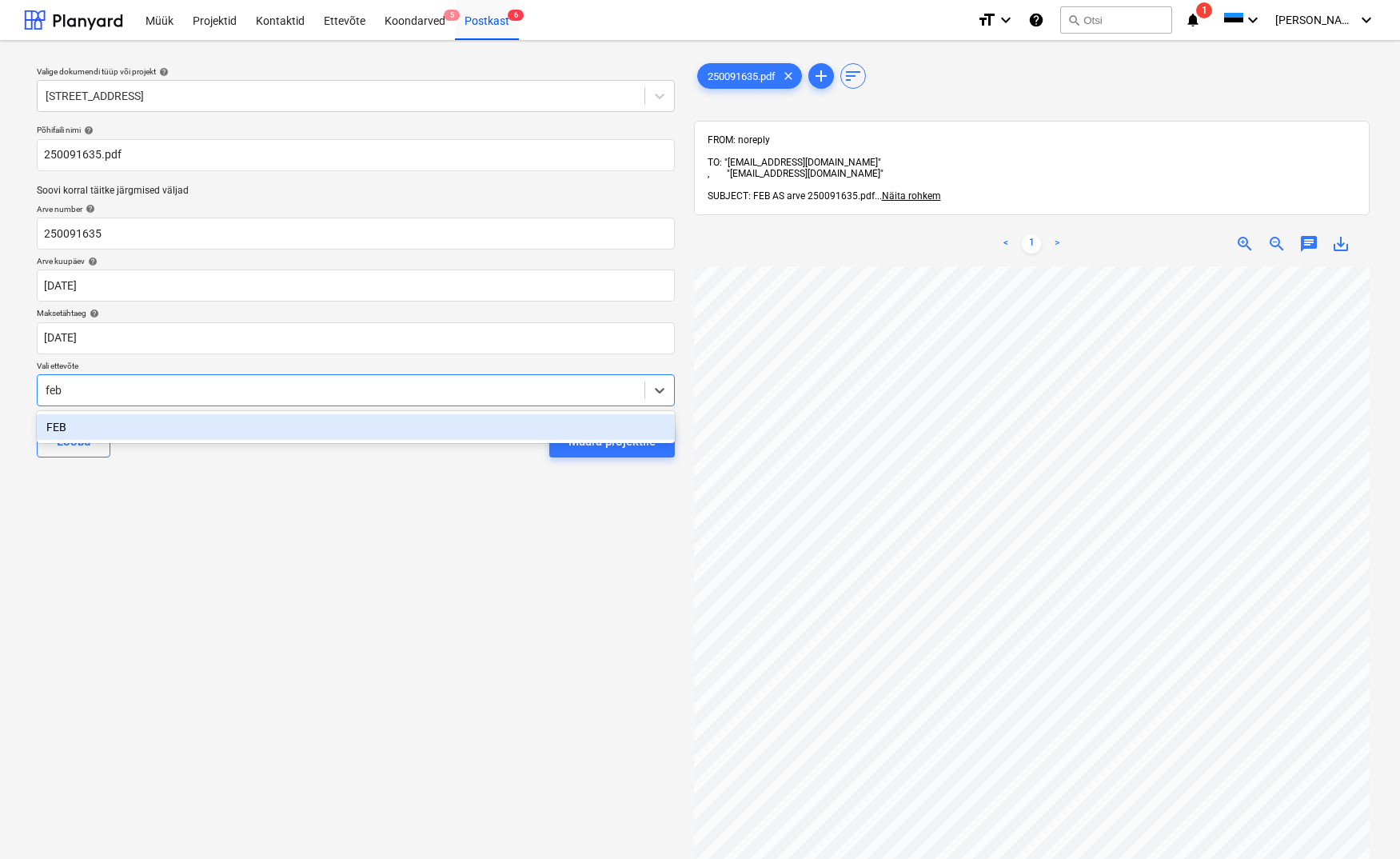
click at [50, 424] on div "FEB" at bounding box center [356, 426] width 638 height 25
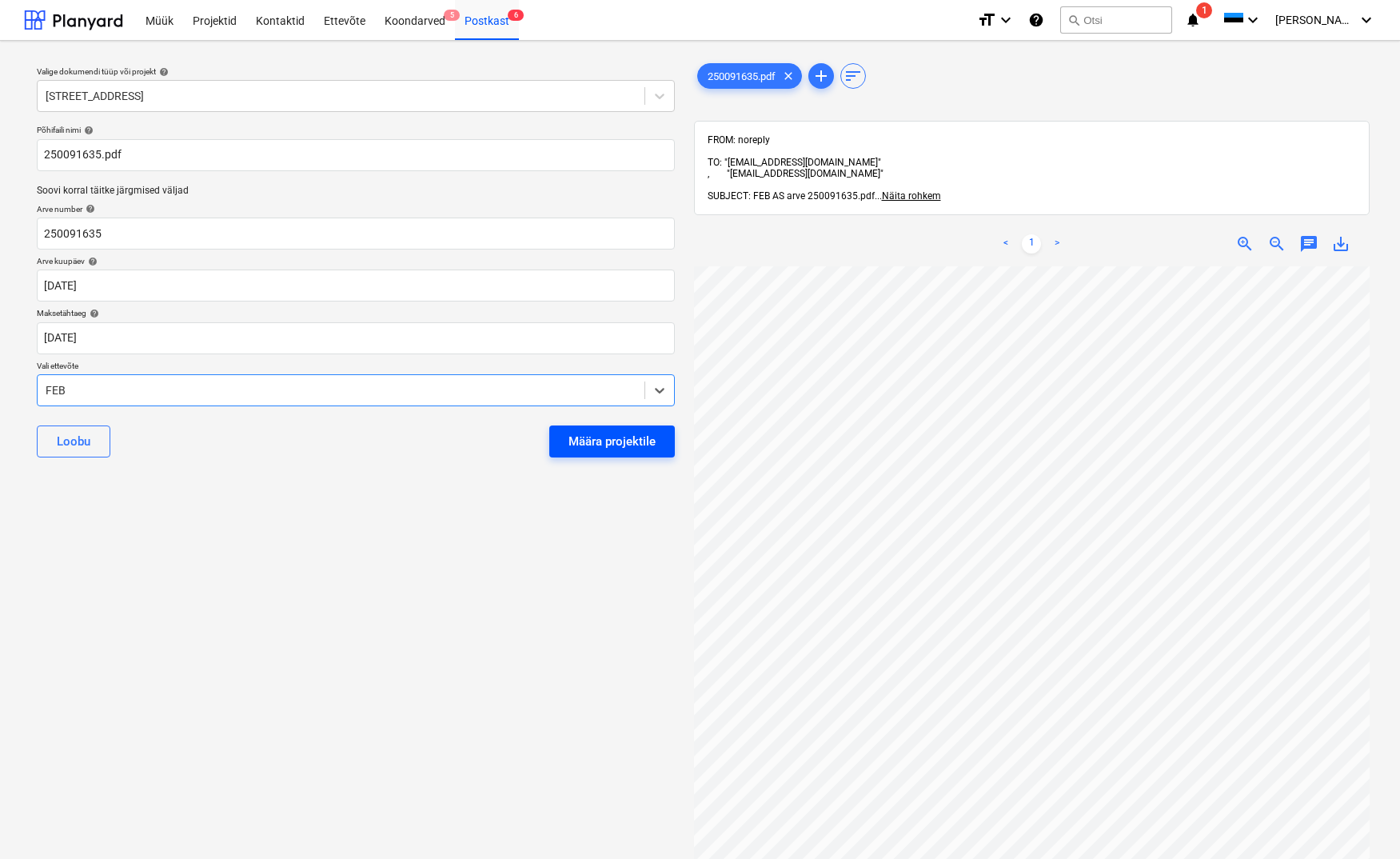
click at [622, 441] on div "Määra projektile" at bounding box center [612, 441] width 88 height 21
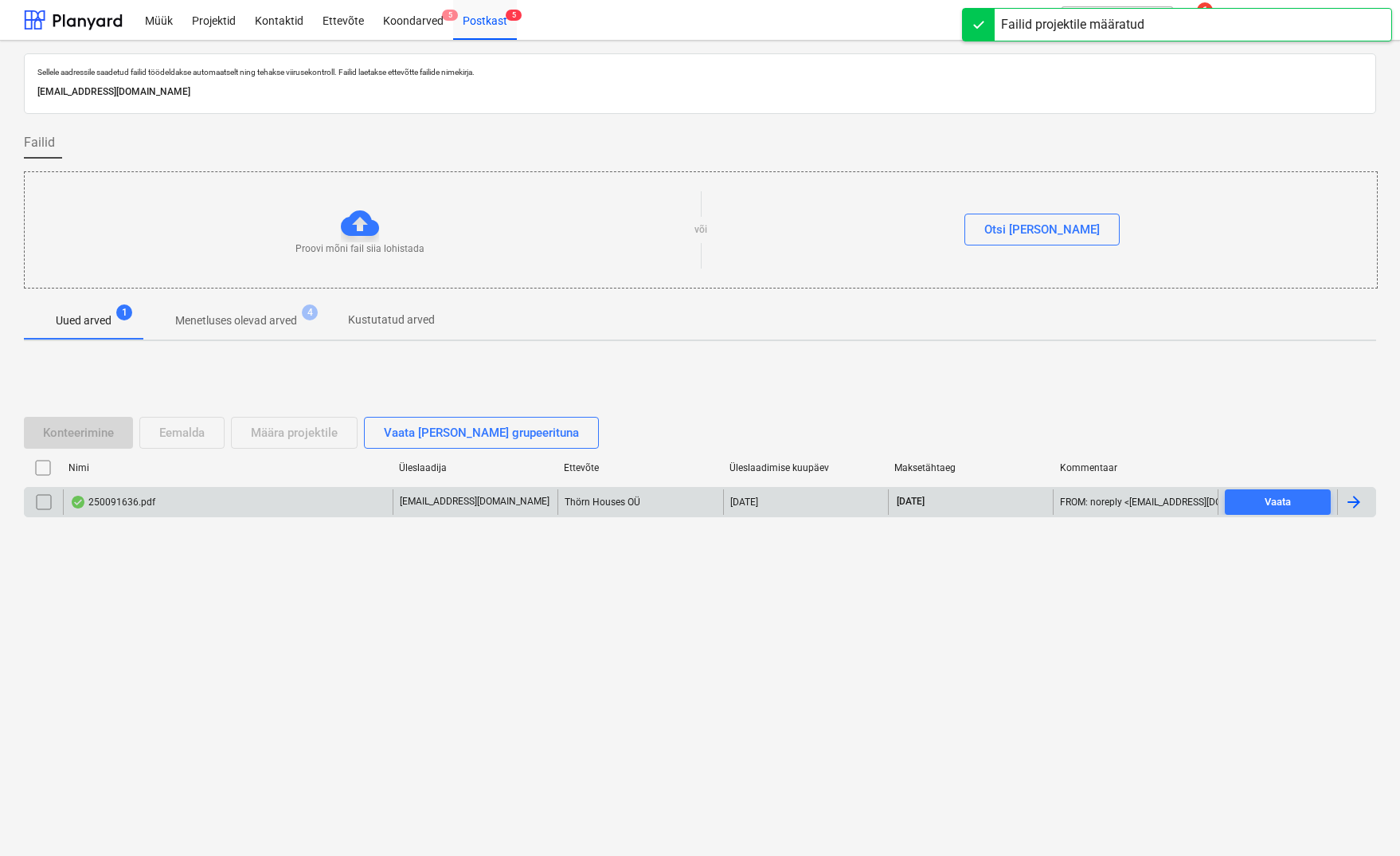
click at [135, 498] on div "250091636.pdf" at bounding box center [112, 503] width 85 height 13
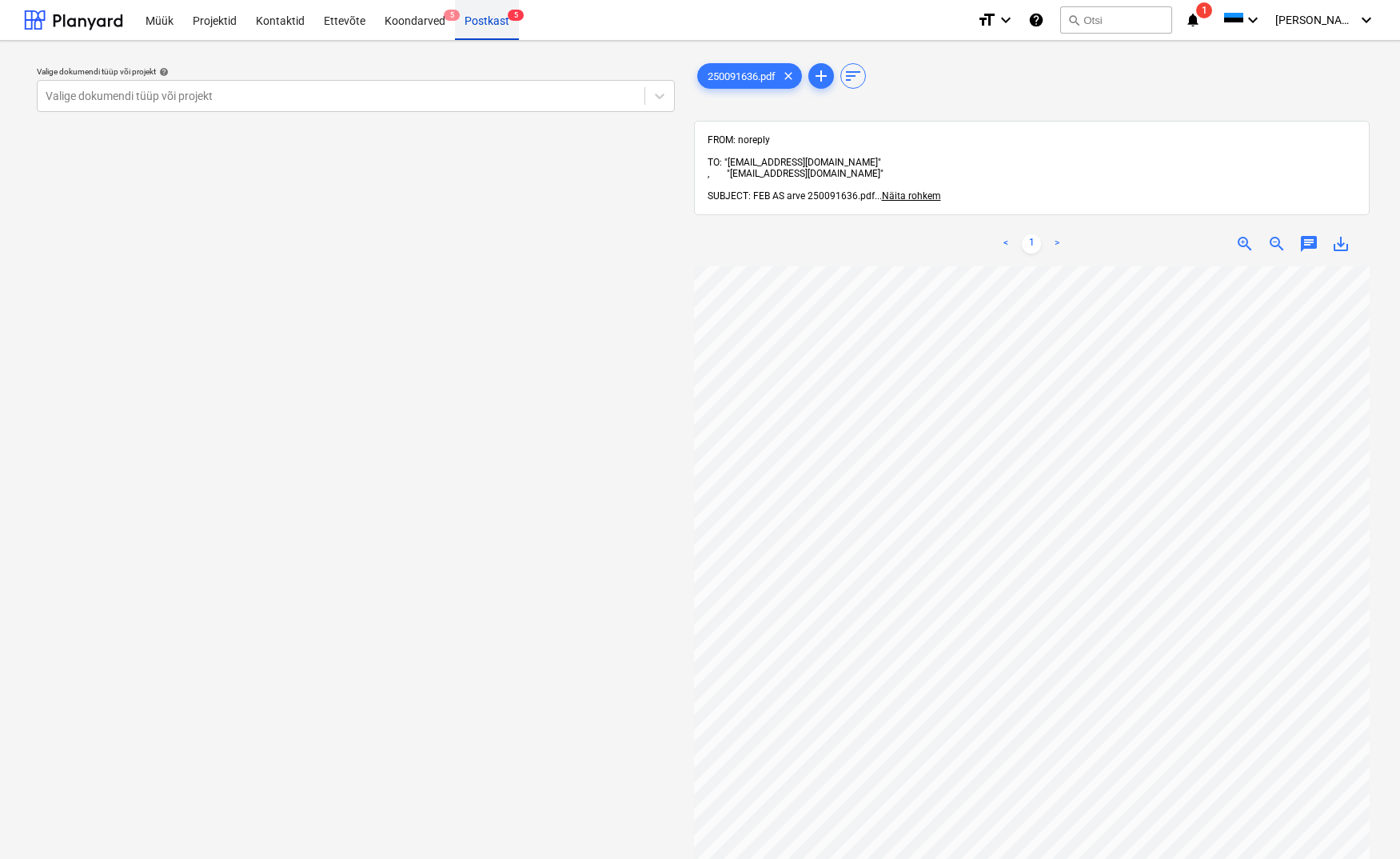
click at [488, 19] on div "Postkast 5" at bounding box center [487, 19] width 64 height 40
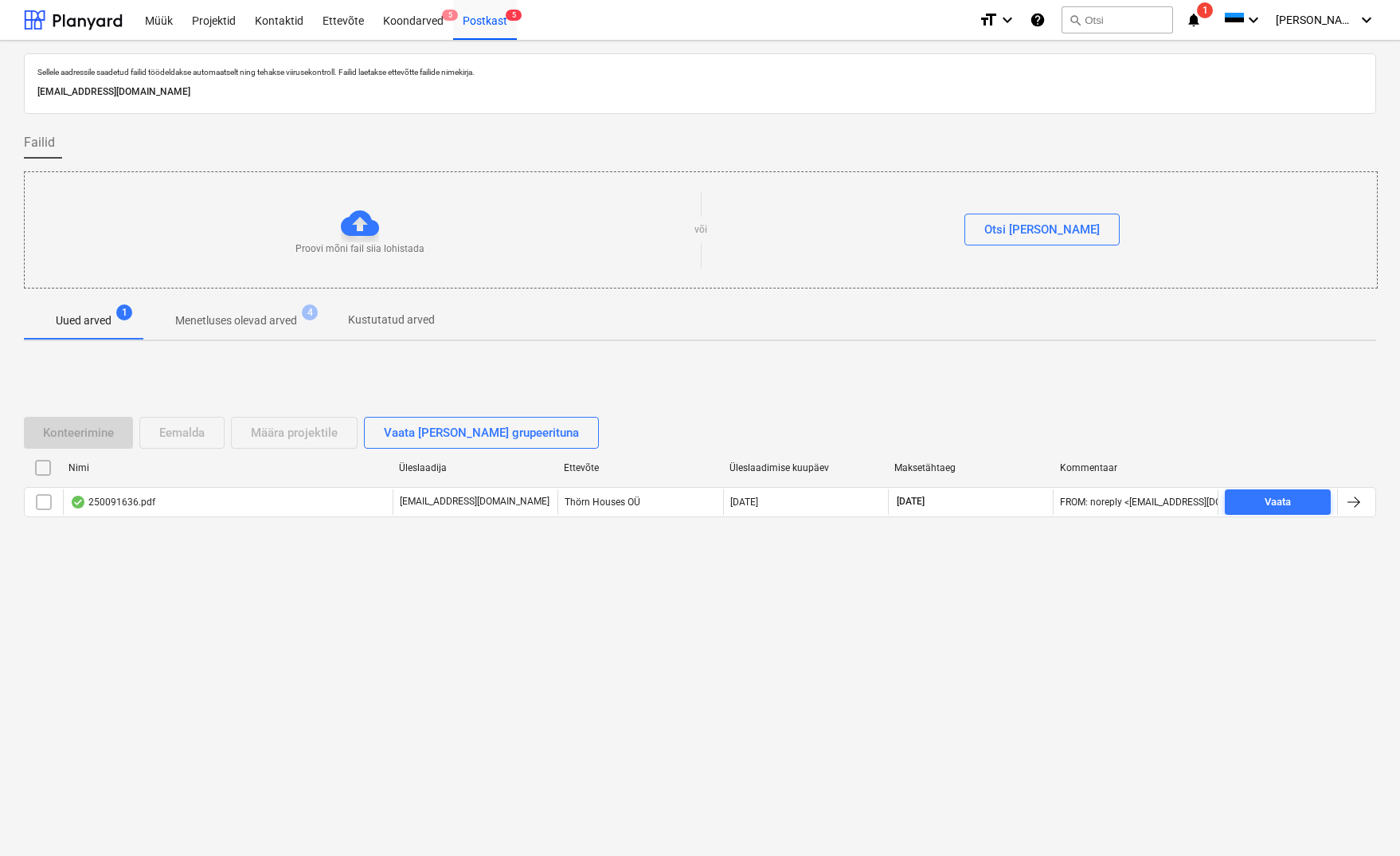
click at [242, 322] on p "Menetluses olevad arved" at bounding box center [236, 321] width 122 height 17
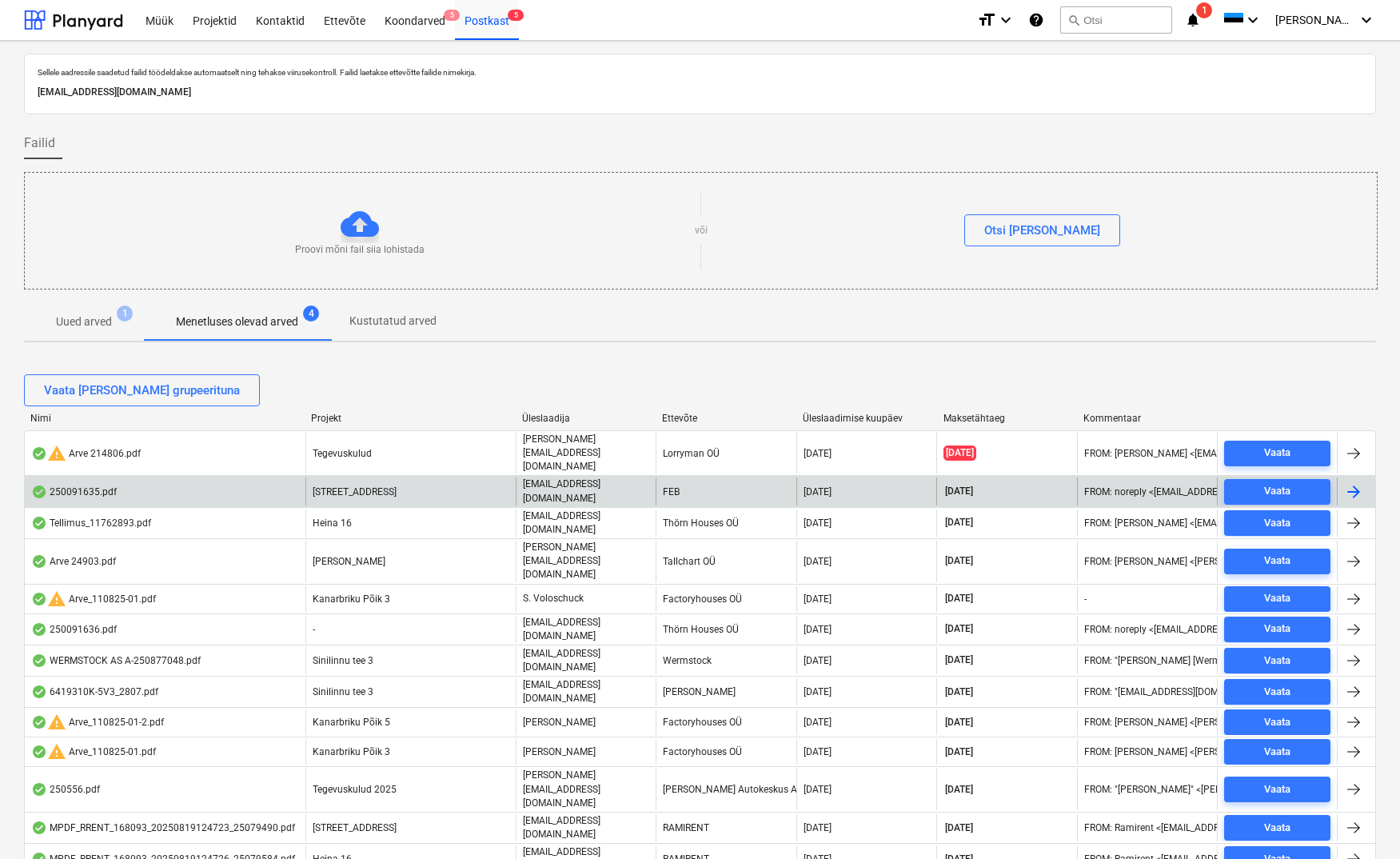
click at [559, 477] on p "[EMAIL_ADDRESS][DOMAIN_NAME]" at bounding box center [586, 490] width 126 height 27
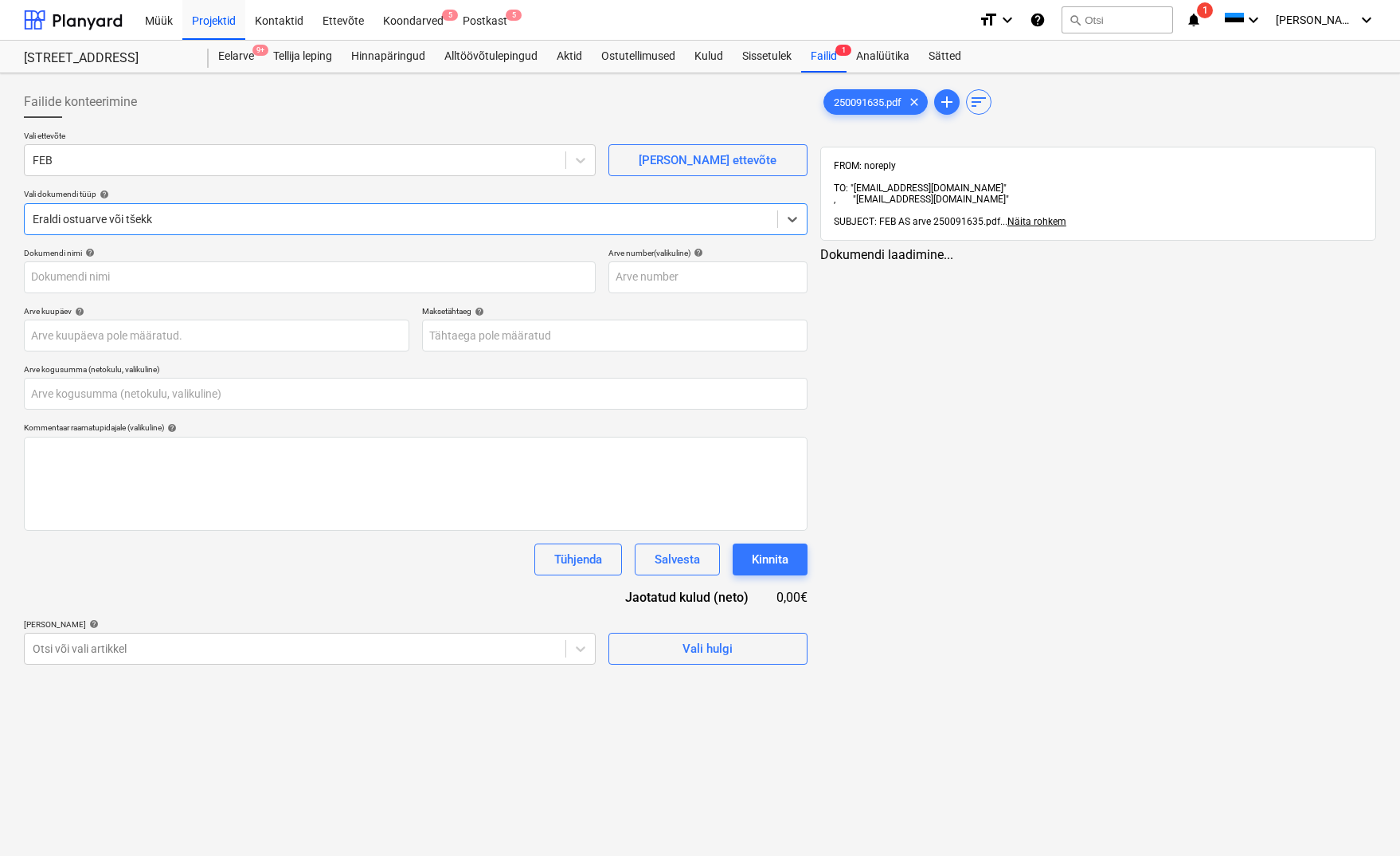
type input "250091635"
type input "[DATE]"
type input "0,00"
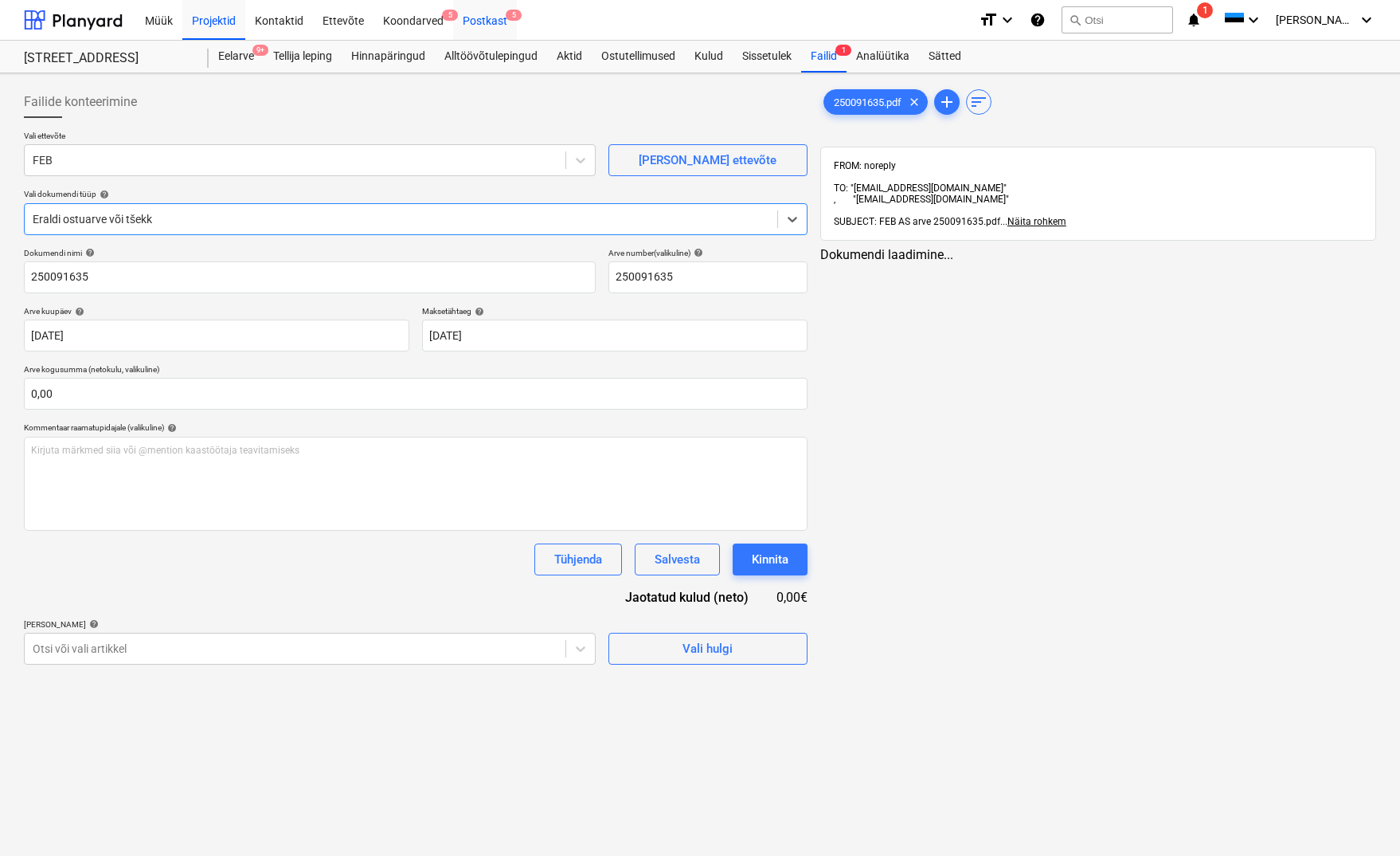
click at [484, 13] on div "Postkast 5" at bounding box center [485, 19] width 64 height 40
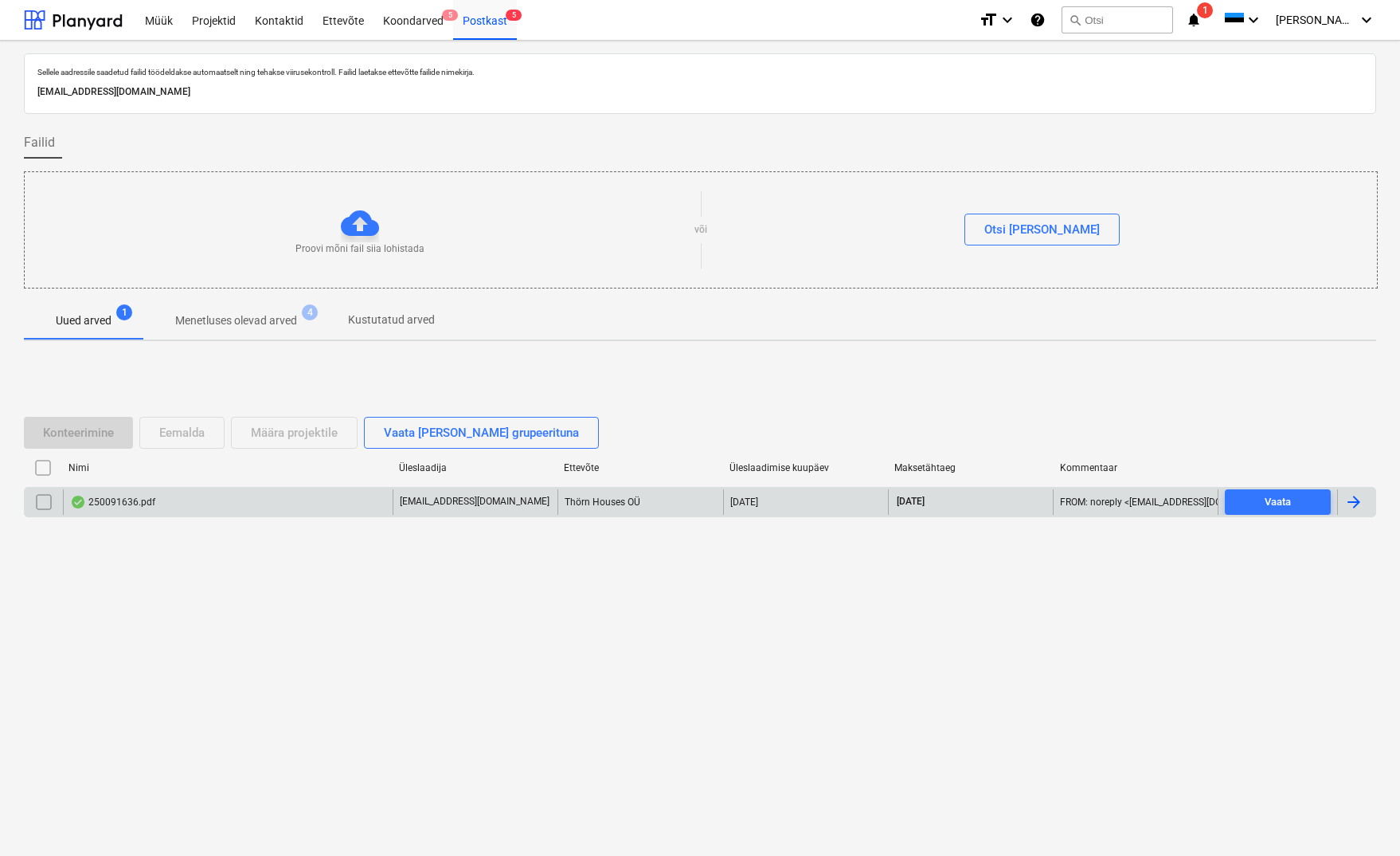
click at [143, 500] on div "250091636.pdf" at bounding box center [112, 503] width 85 height 13
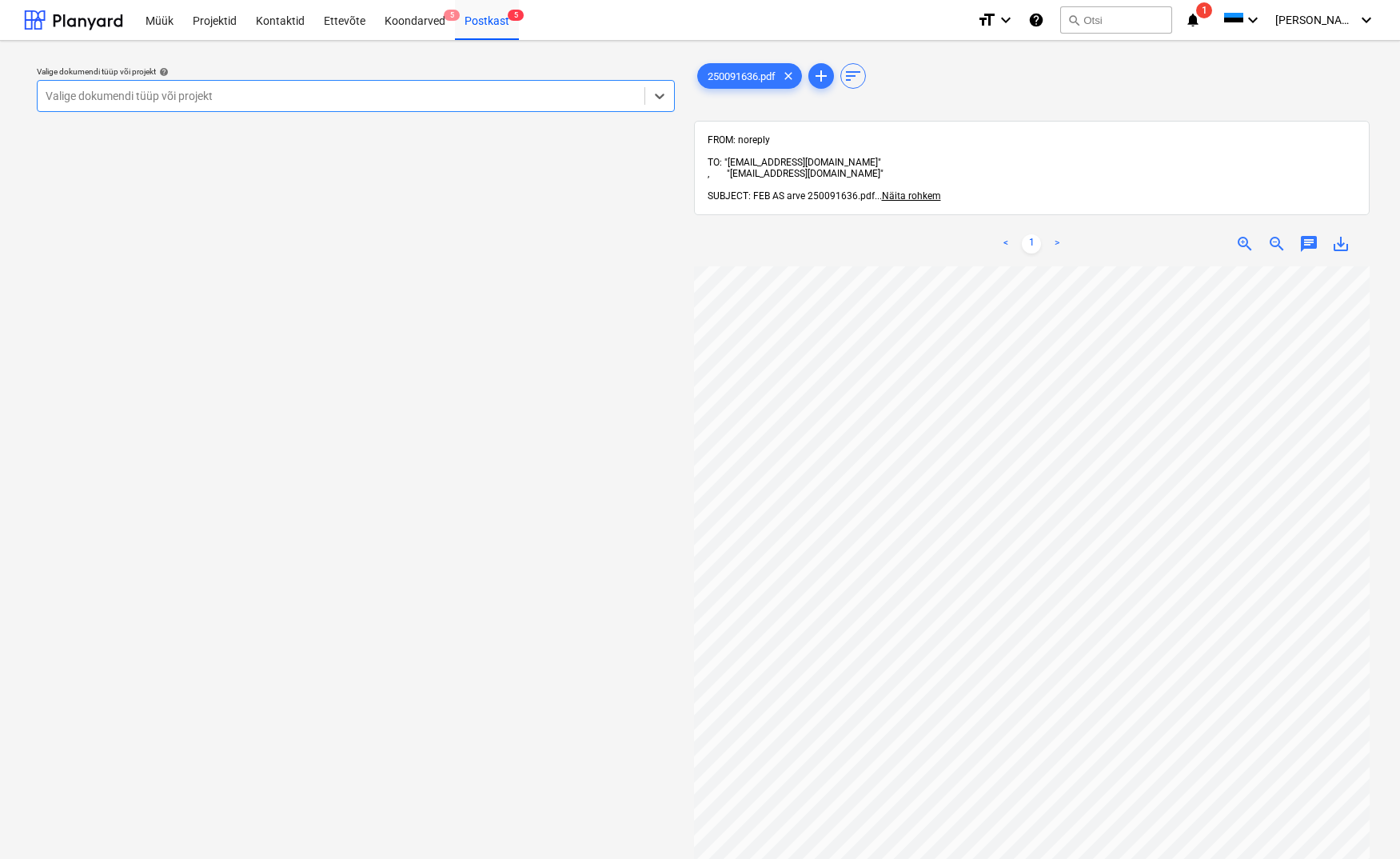
click at [72, 95] on div "Valige dokumendi tüüp või projekt" at bounding box center [341, 96] width 591 height 13
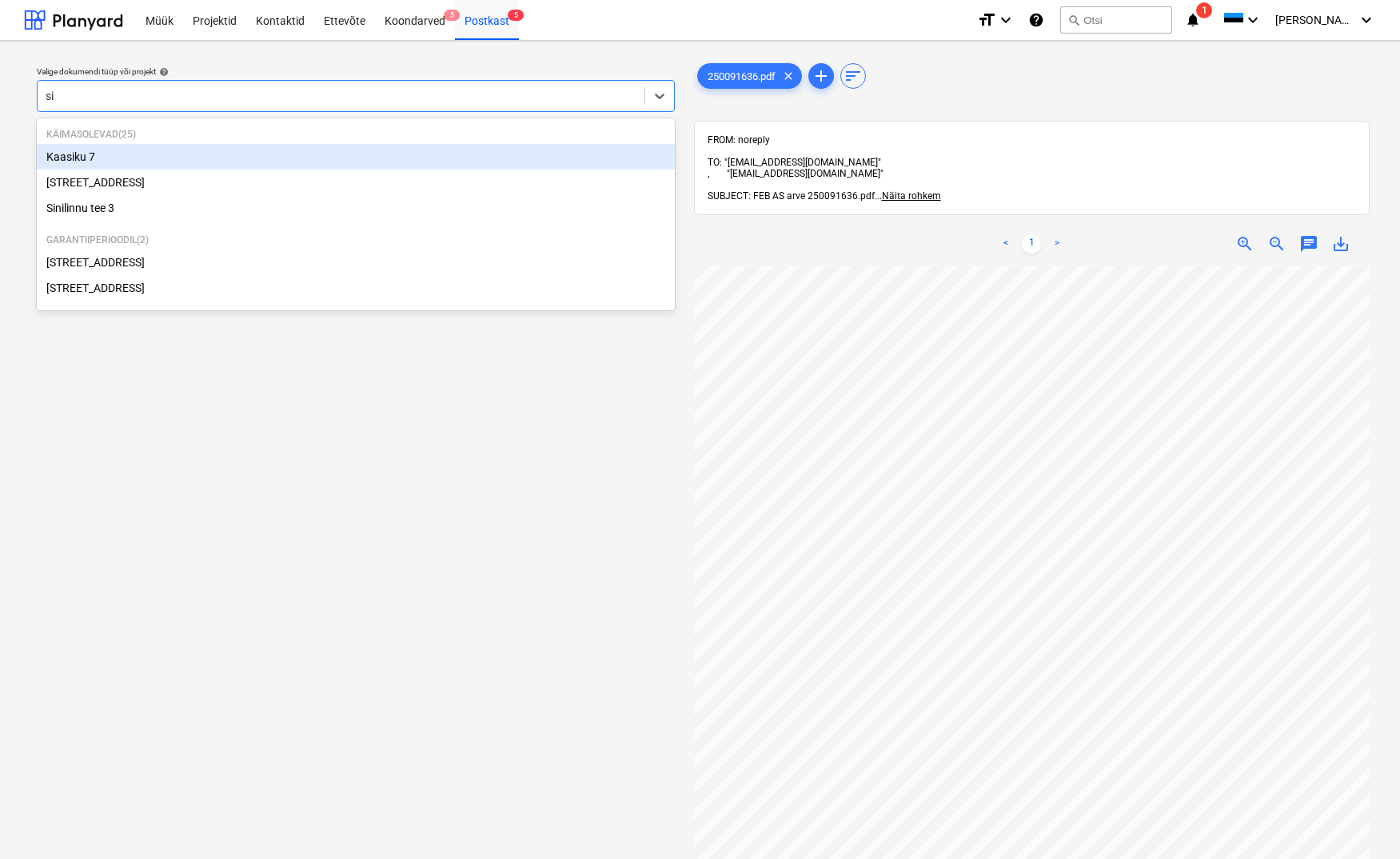
type input "sin"
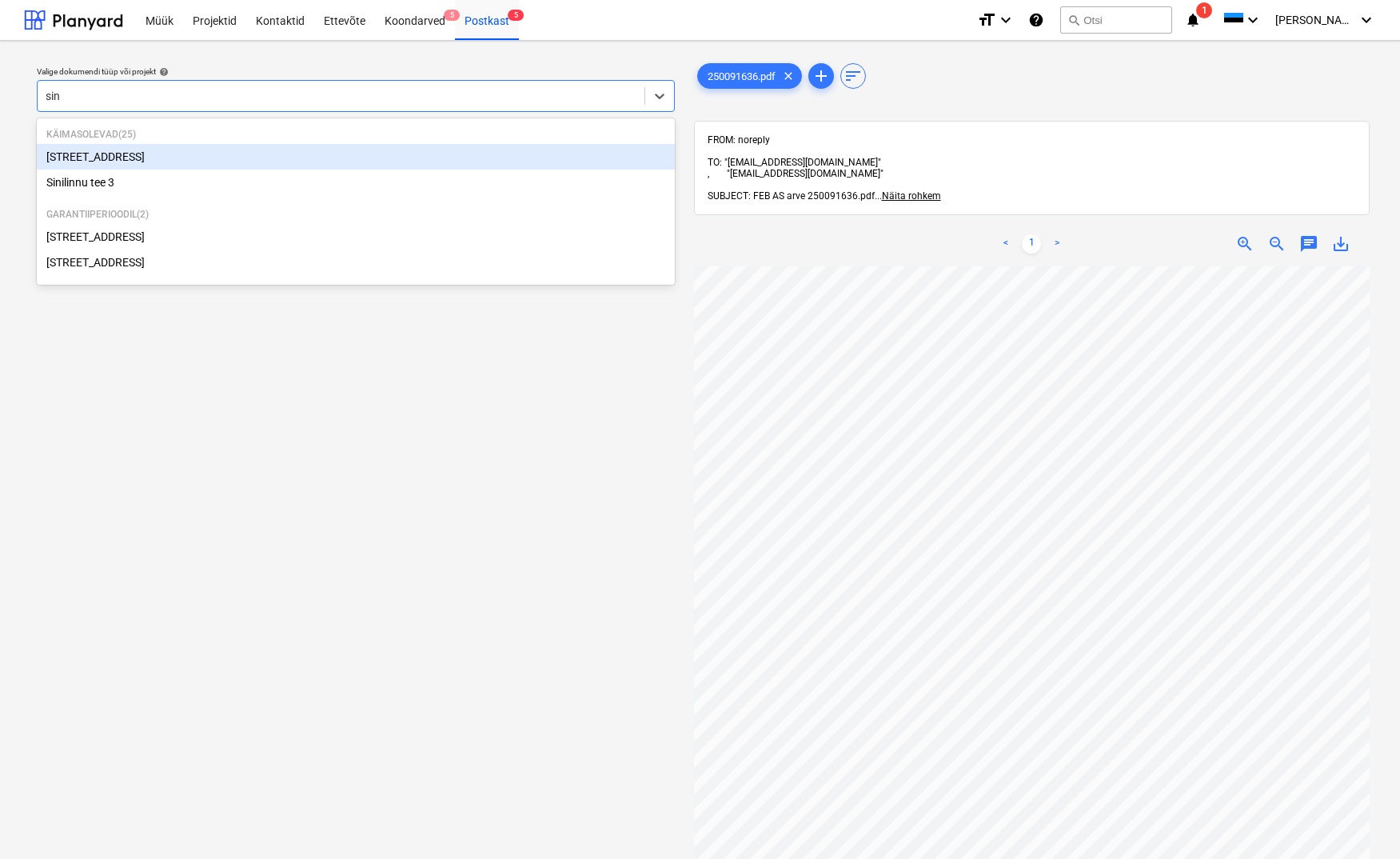
click at [81, 153] on div "[STREET_ADDRESS]" at bounding box center [356, 156] width 638 height 25
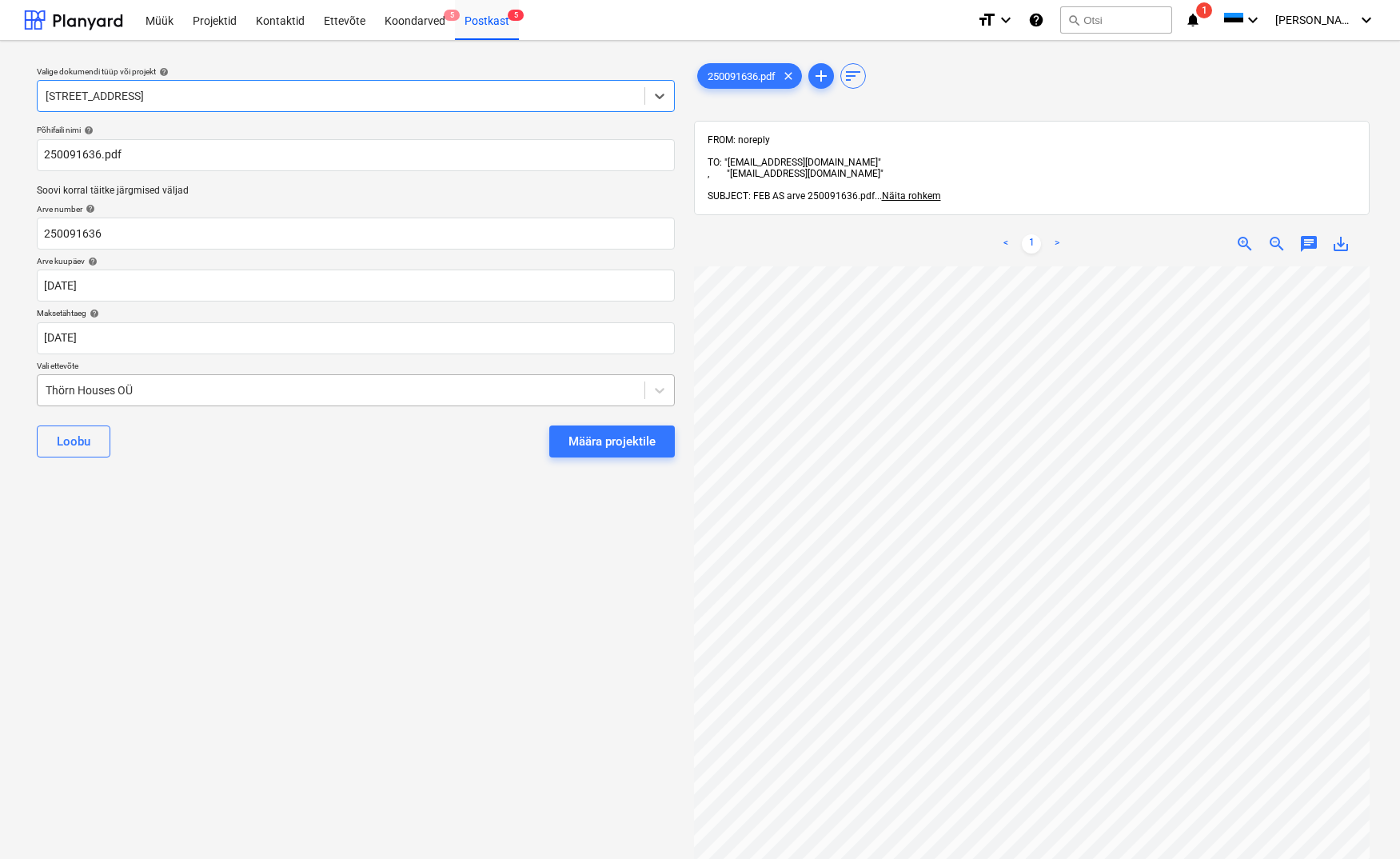
click at [41, 388] on div "Thörn Houses OÜ" at bounding box center [341, 390] width 607 height 23
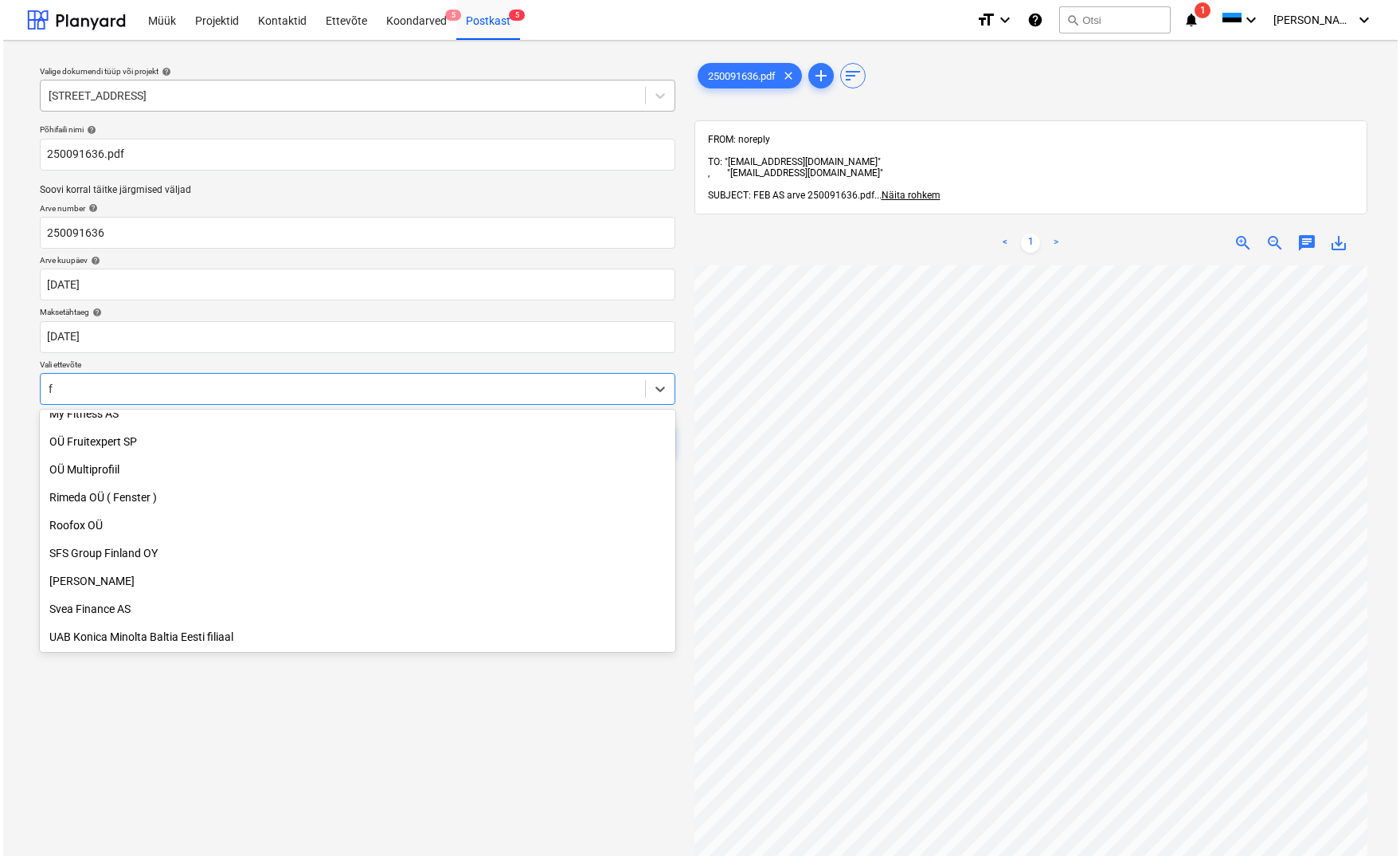
scroll to position [682, 0]
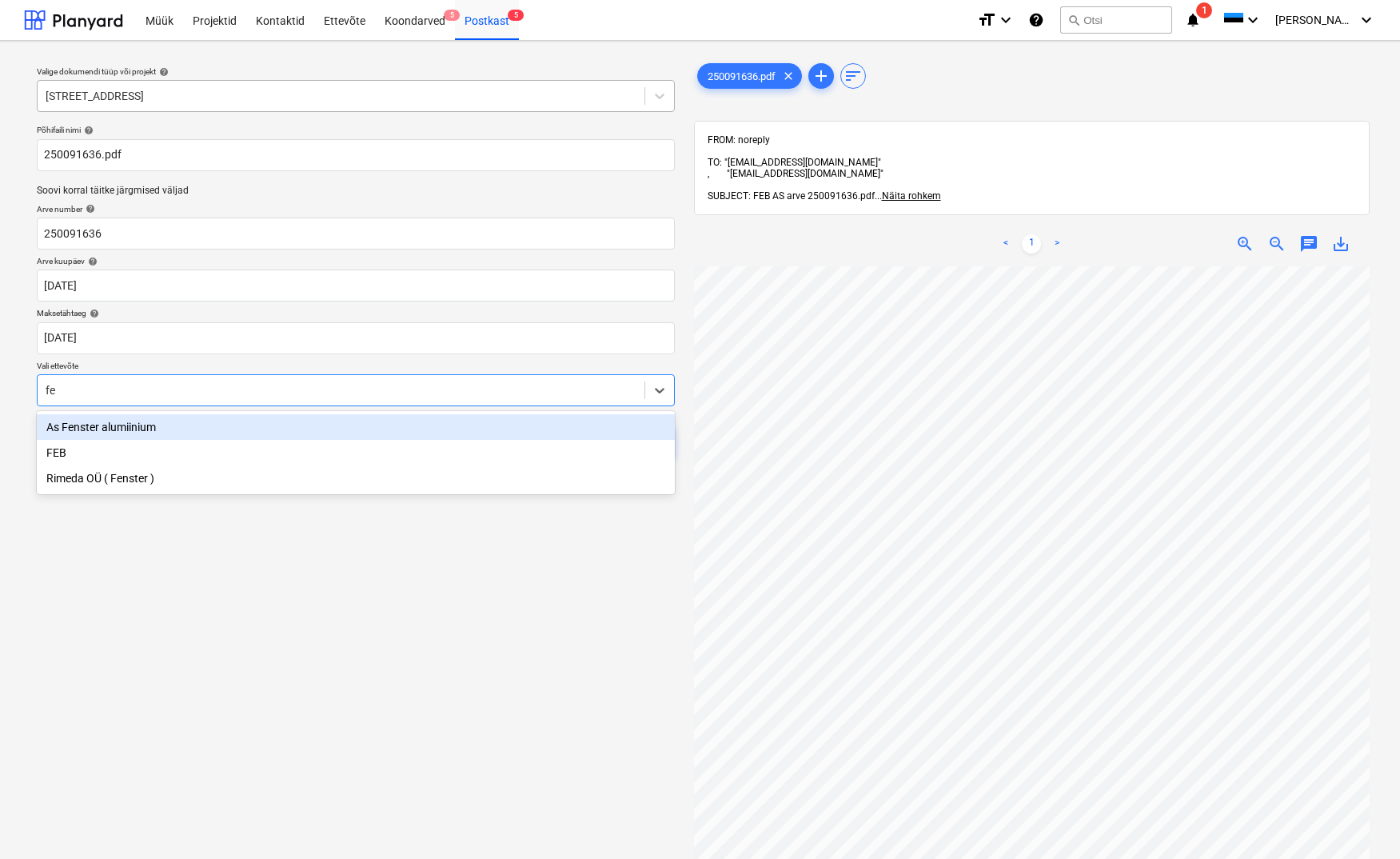
type input "feb"
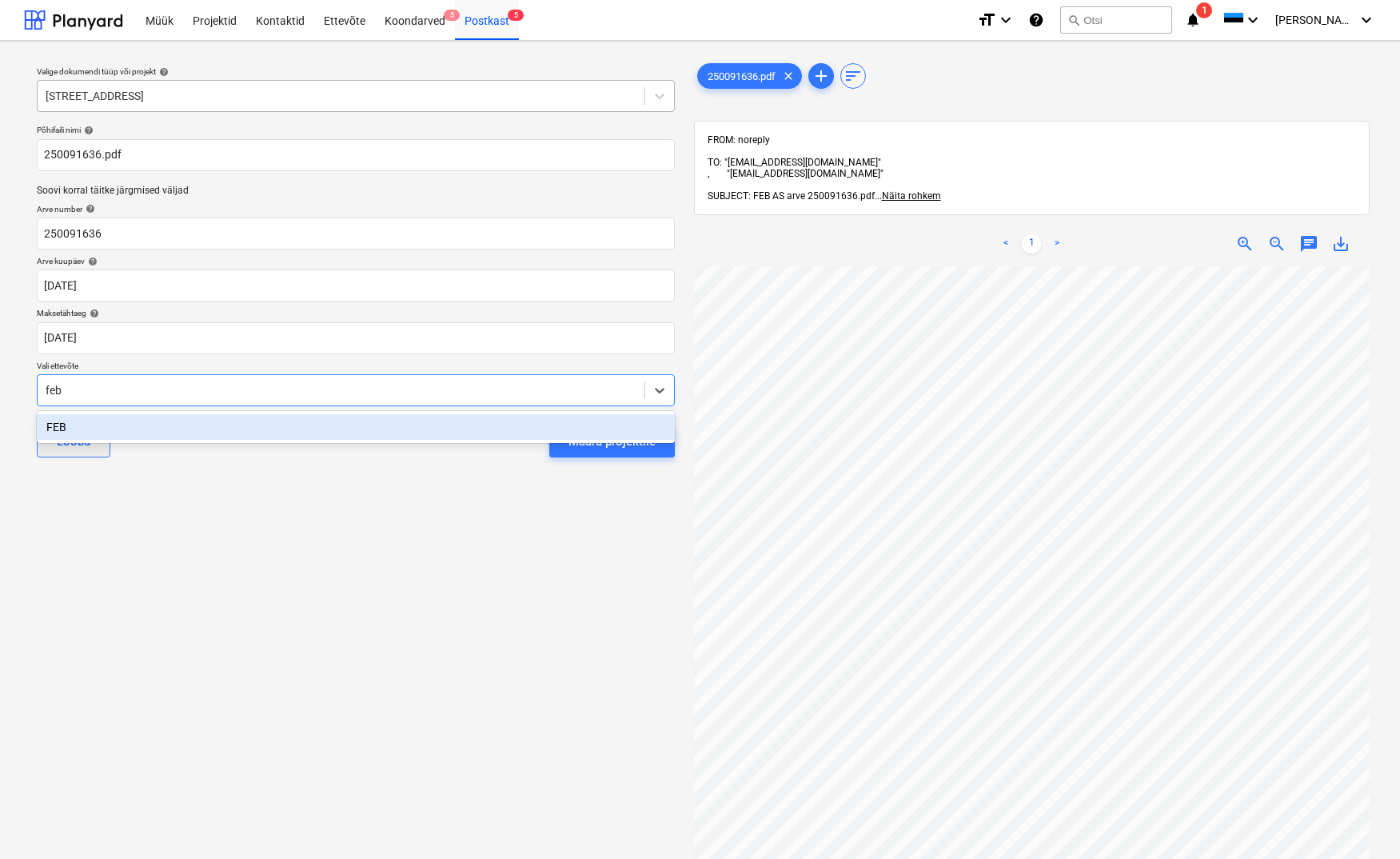
drag, startPoint x: 51, startPoint y: 425, endPoint x: 61, endPoint y: 424, distance: 10.0
click at [53, 425] on div "FEB" at bounding box center [356, 426] width 638 height 25
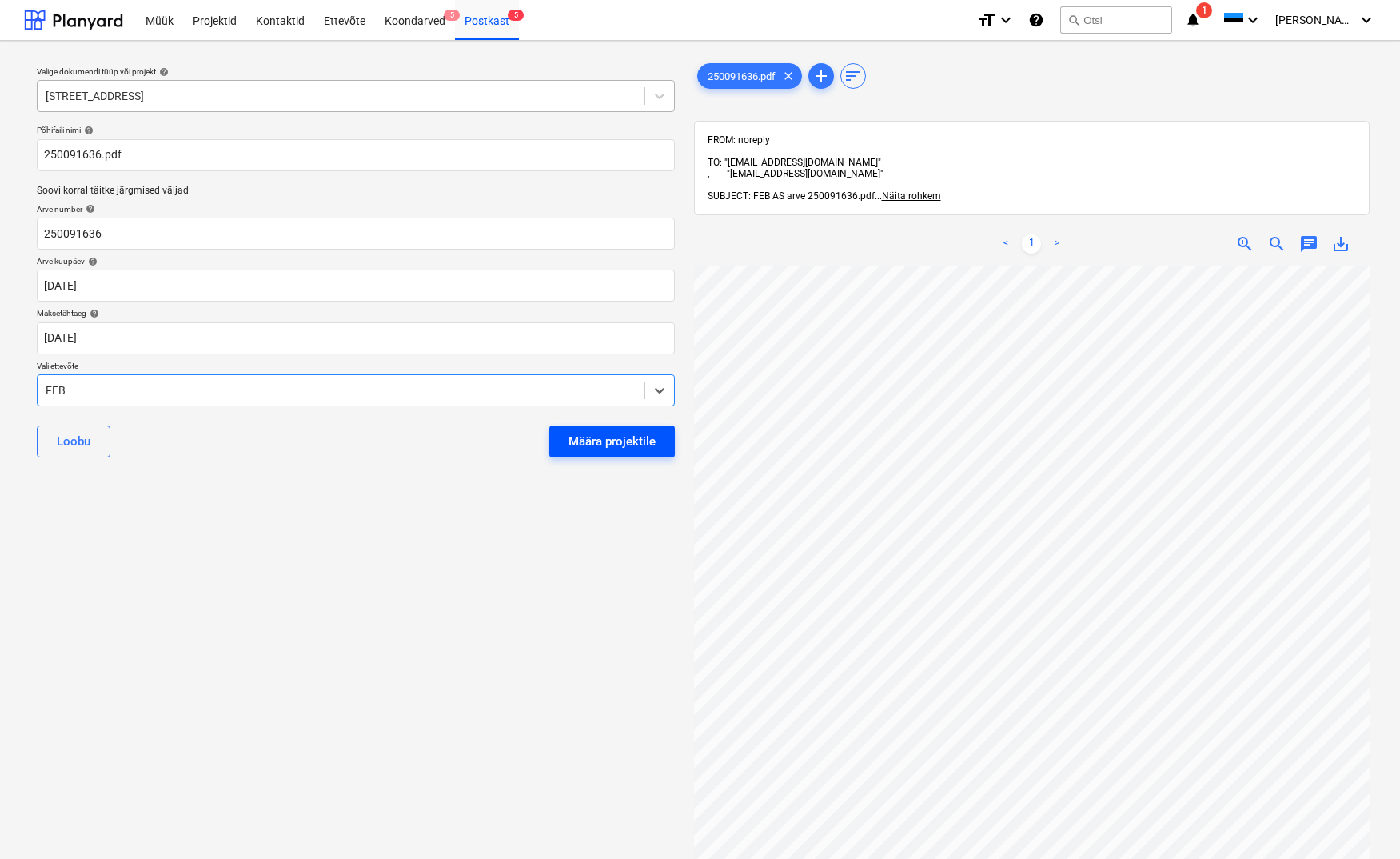
click at [612, 441] on div "Määra projektile" at bounding box center [612, 441] width 88 height 21
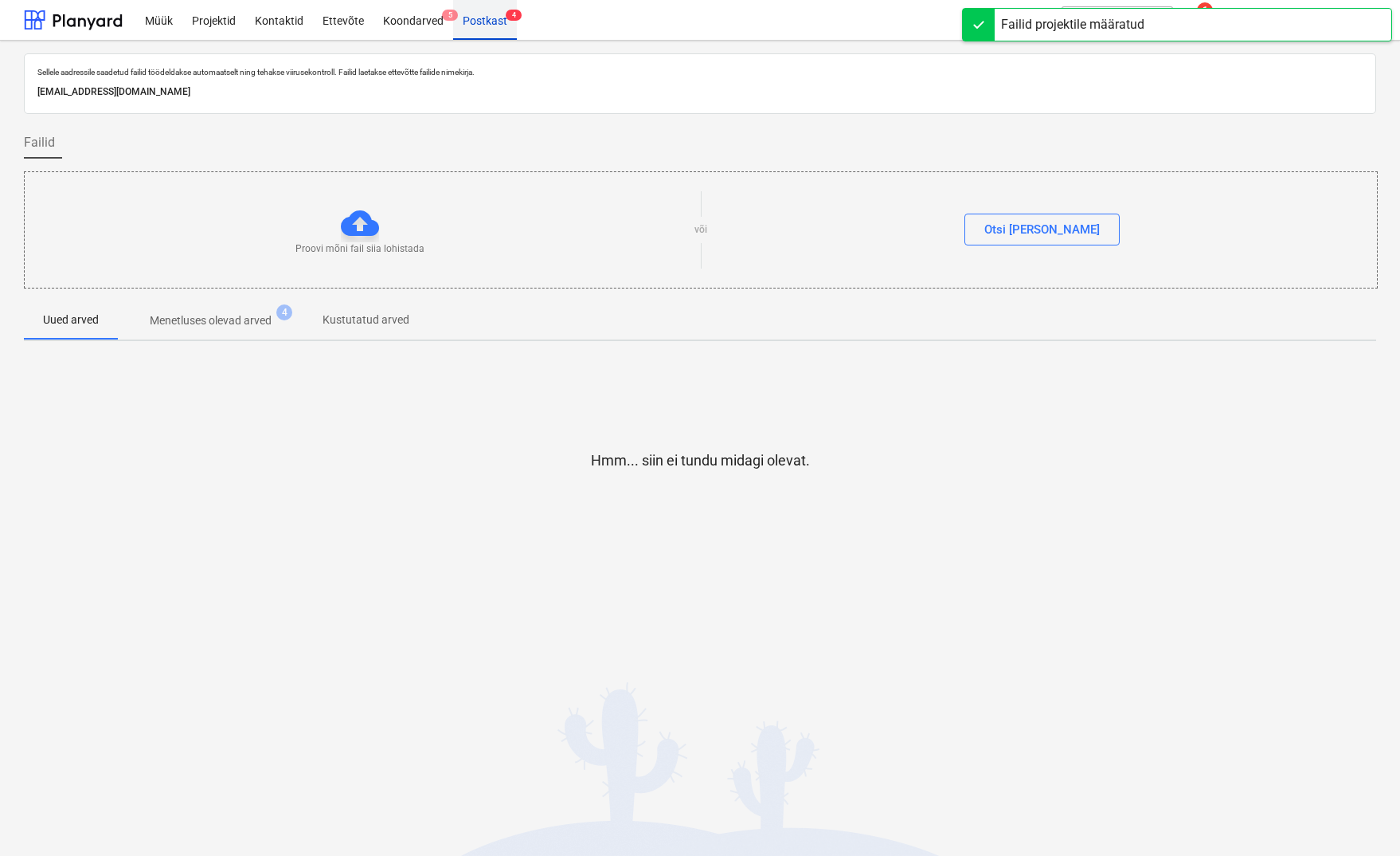
drag, startPoint x: 473, startPoint y: 24, endPoint x: 482, endPoint y: 28, distance: 9.8
click at [475, 24] on div "Postkast 4" at bounding box center [485, 19] width 64 height 40
